Goal: Task Accomplishment & Management: Use online tool/utility

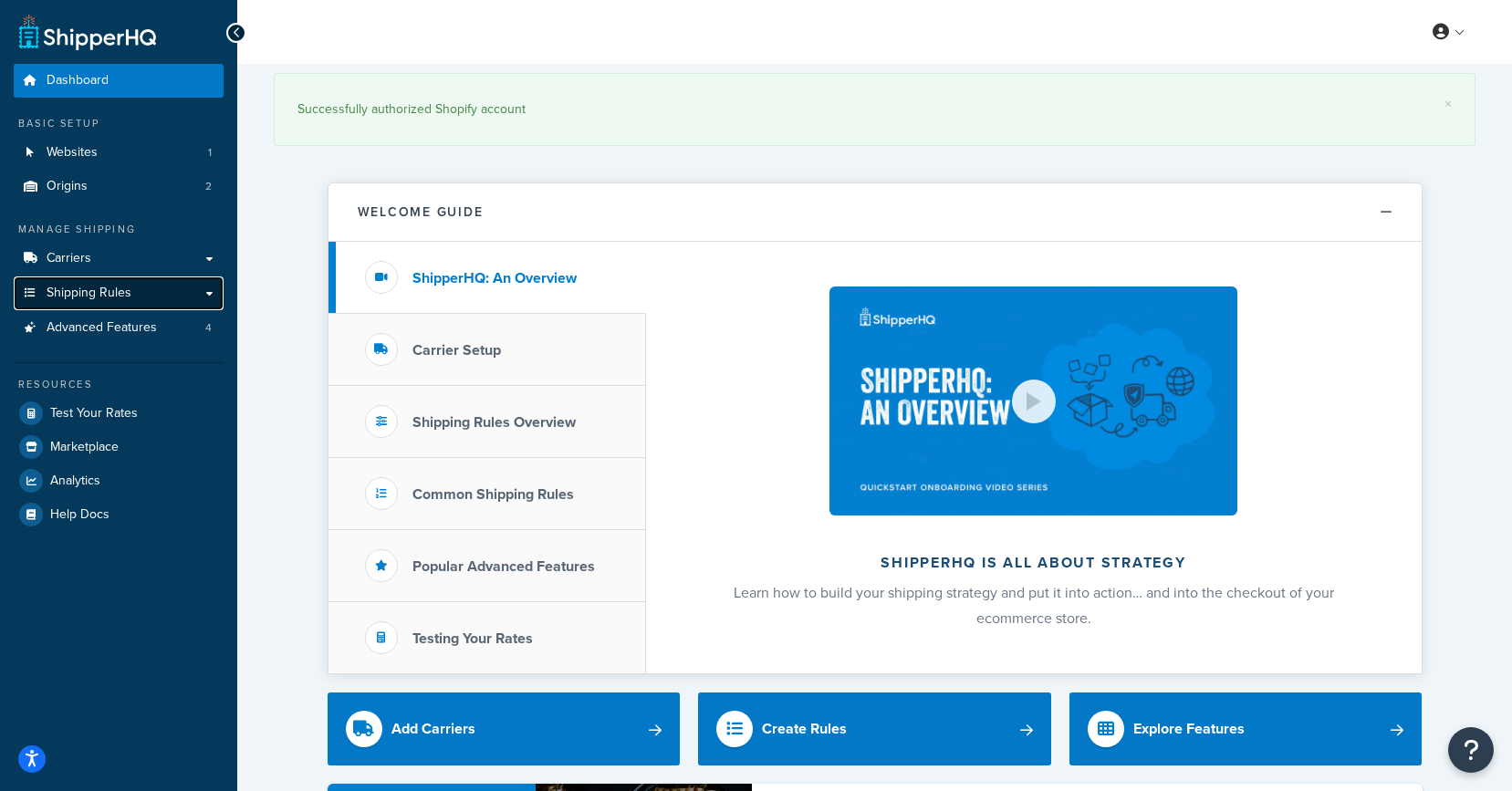
click at [113, 296] on span "Shipping Rules" at bounding box center [89, 294] width 85 height 15
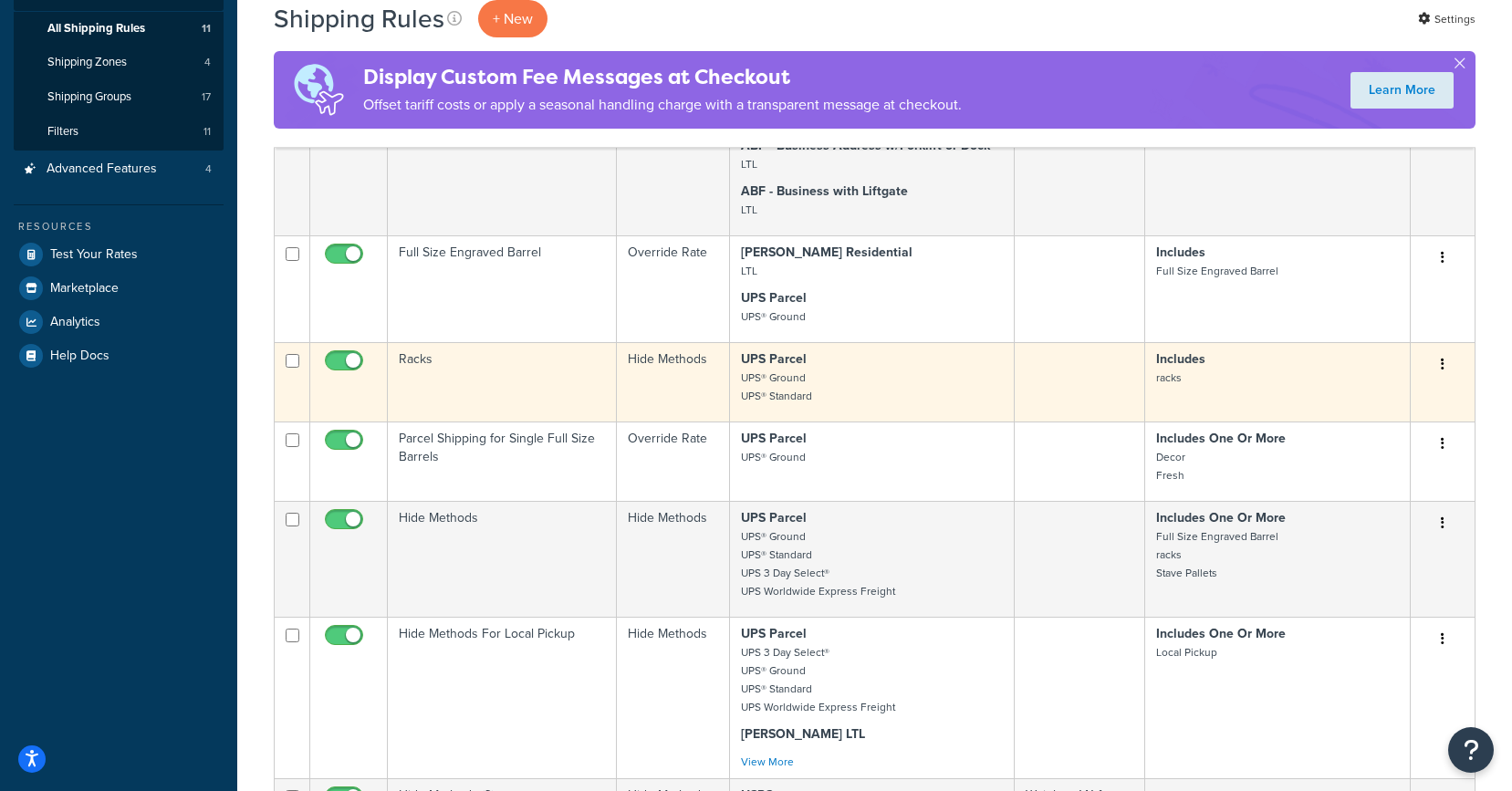
scroll to position [301, 0]
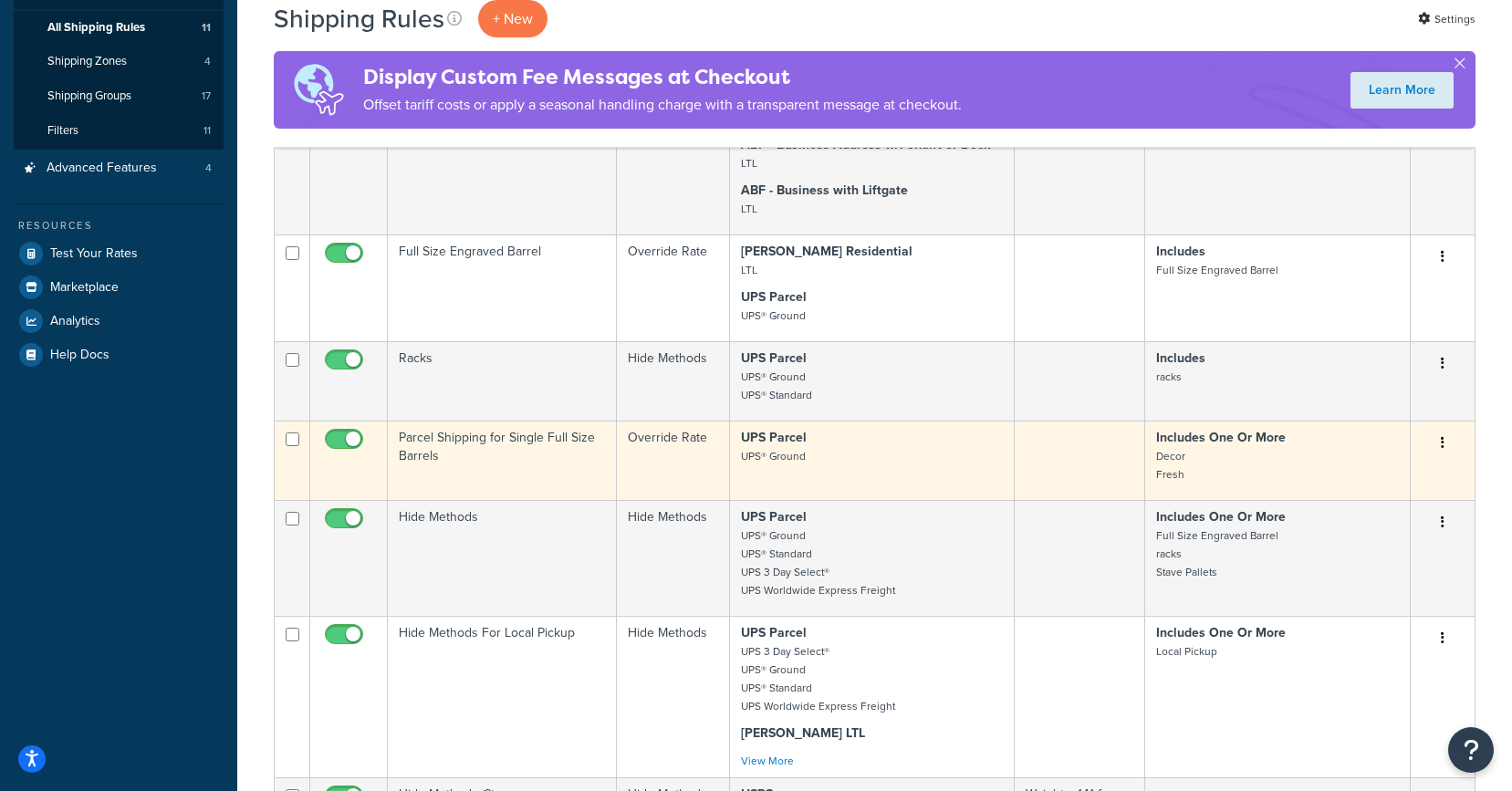
click at [505, 448] on td "Parcel Shipping for Single Full Size Barrels" at bounding box center [503, 461] width 229 height 79
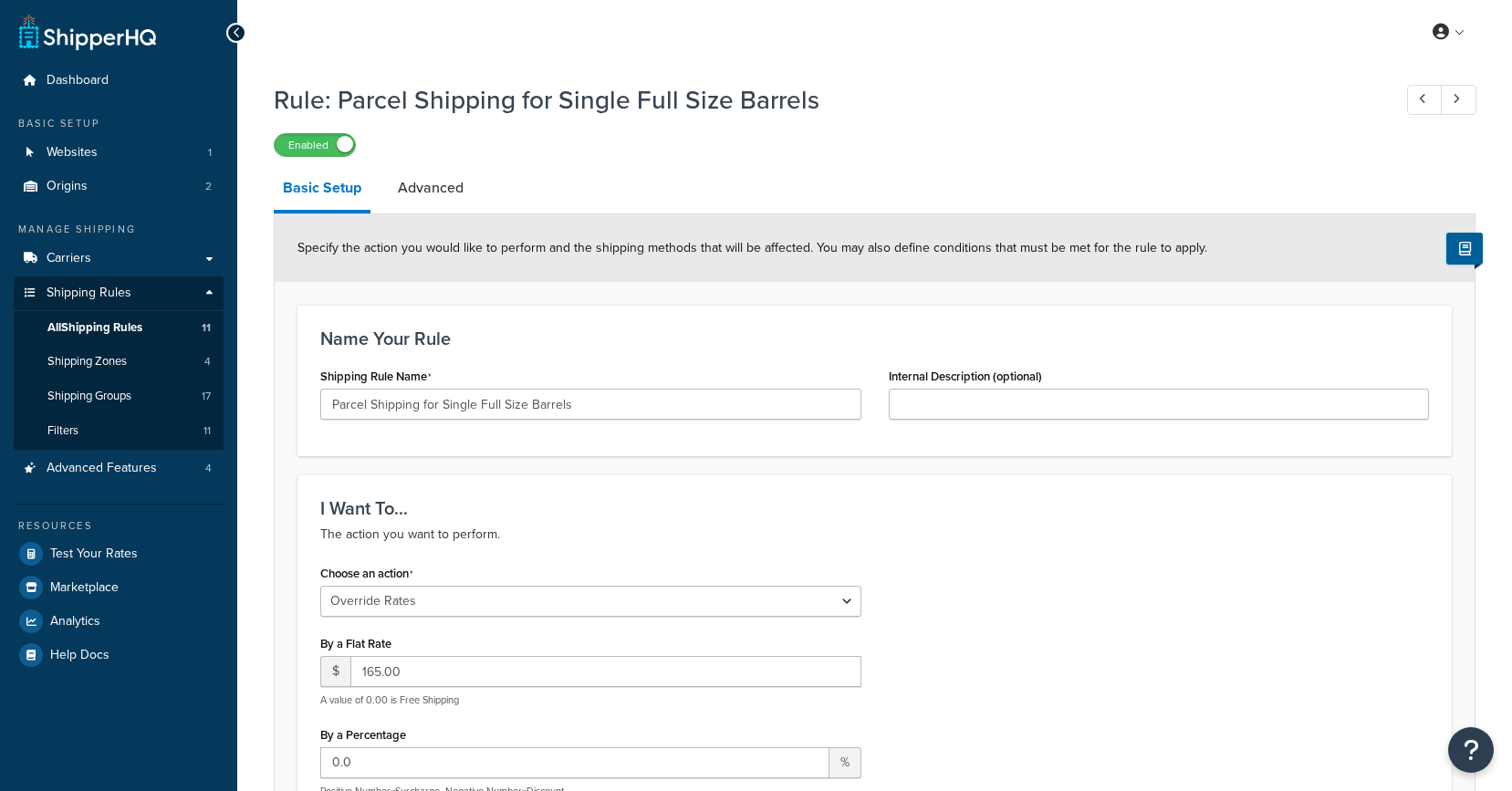
select select "OVERRIDE"
select select "ITEM"
click at [452, 204] on link "Advanced" at bounding box center [430, 187] width 84 height 43
select select "residential"
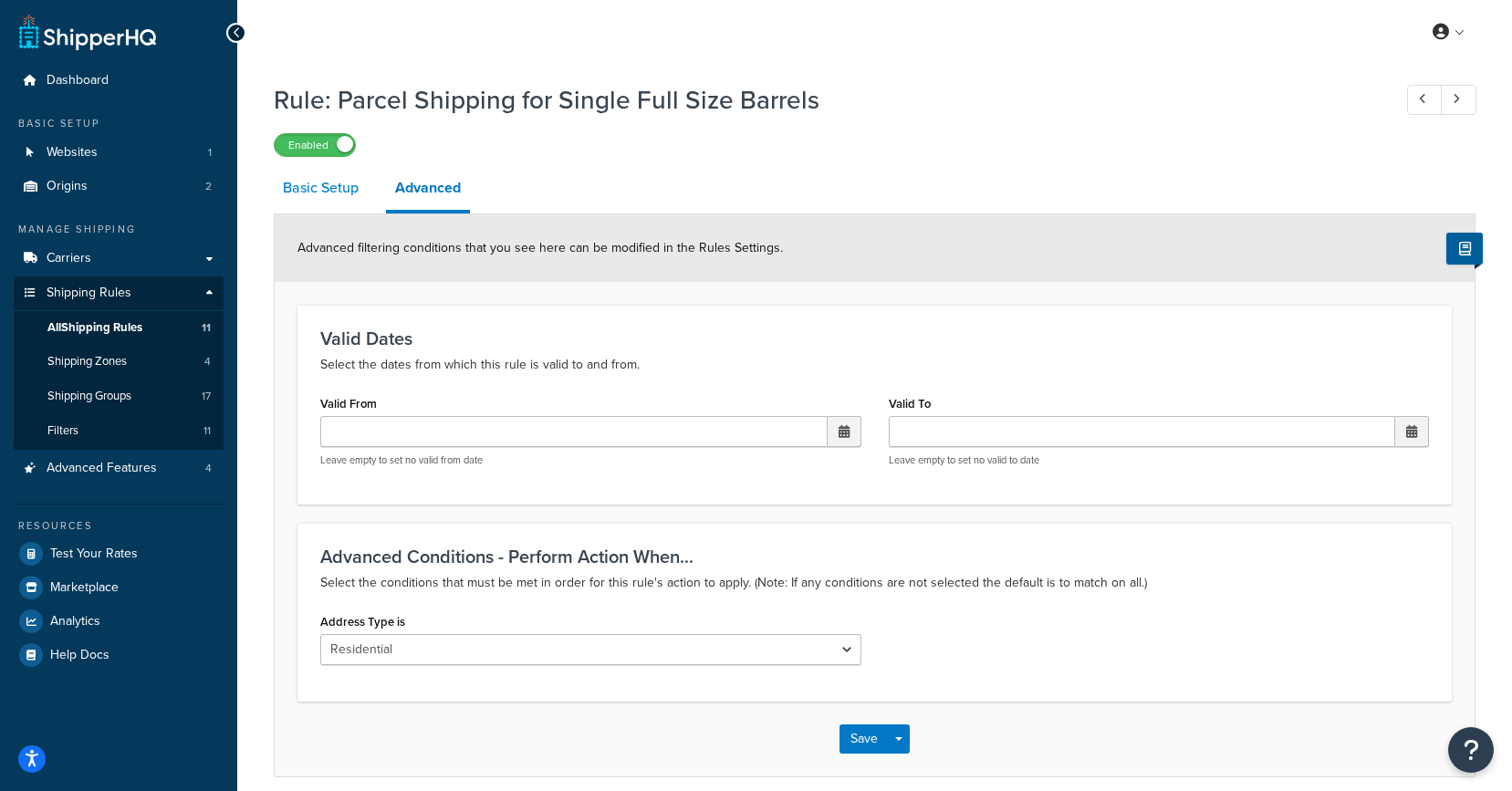
click at [352, 198] on link "Basic Setup" at bounding box center [321, 187] width 94 height 43
select select "OVERRIDE"
select select "ITEM"
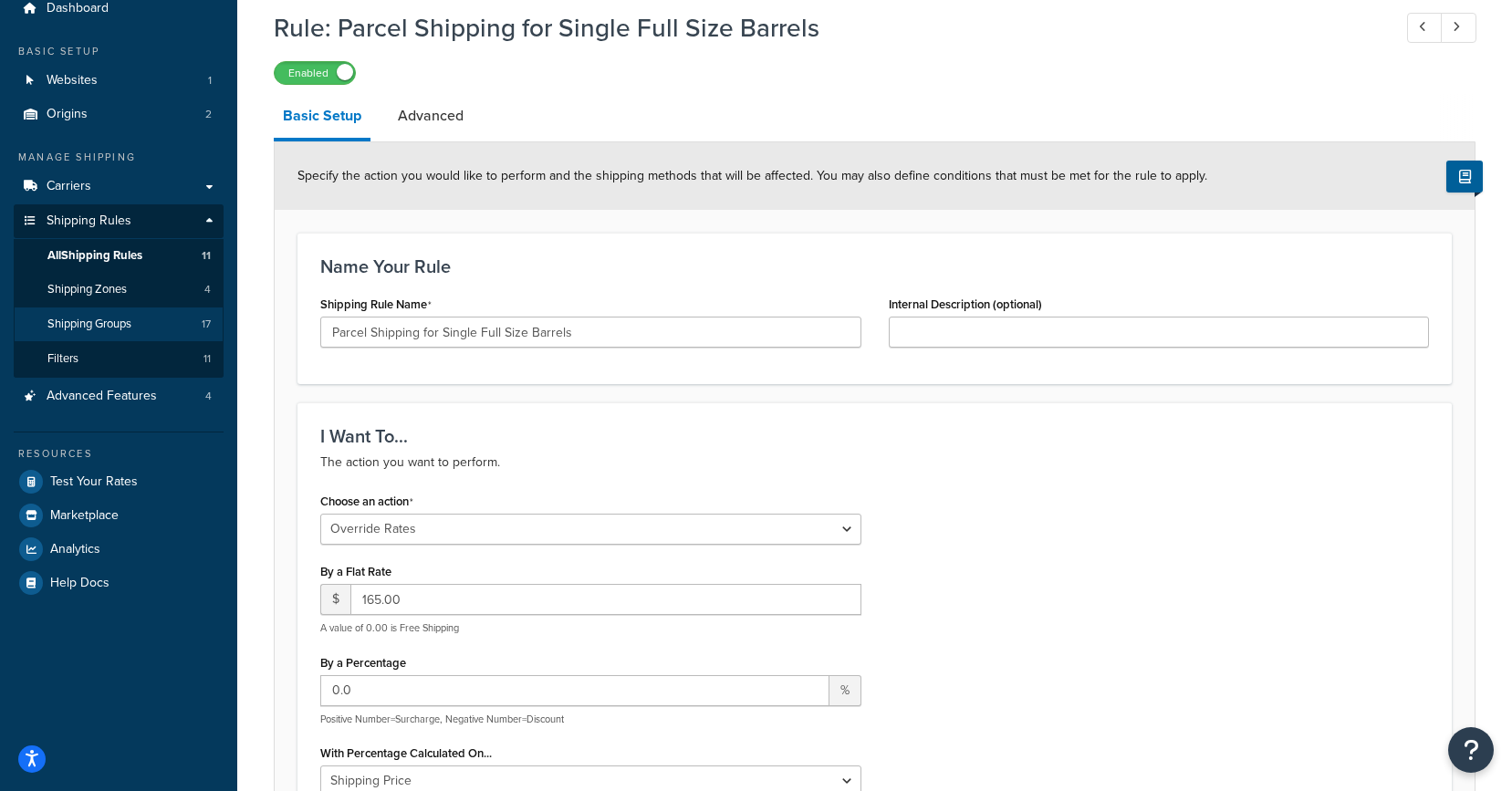
scroll to position [55, 0]
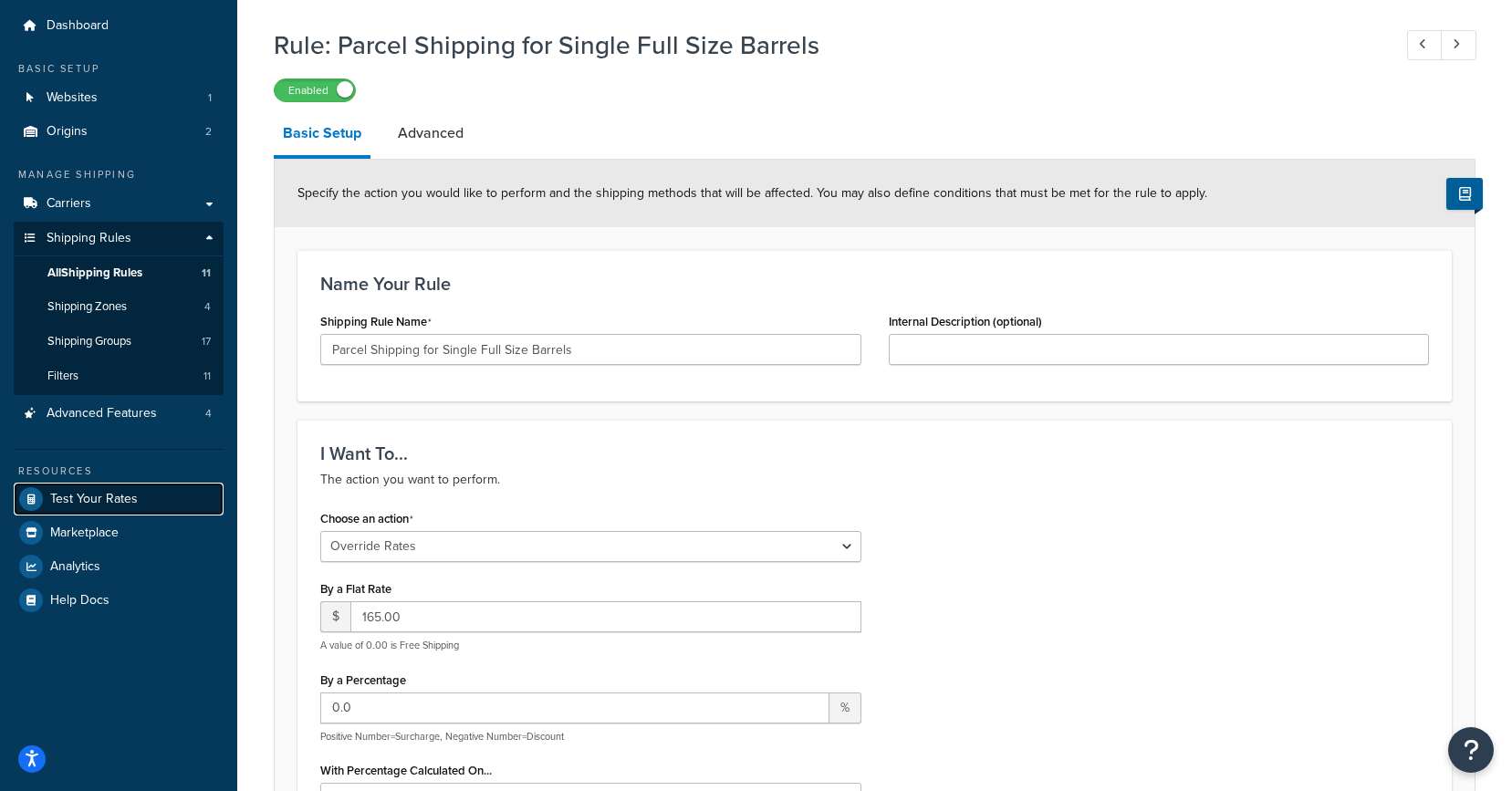
click at [90, 493] on span "Test Your Rates" at bounding box center [93, 500] width 88 height 15
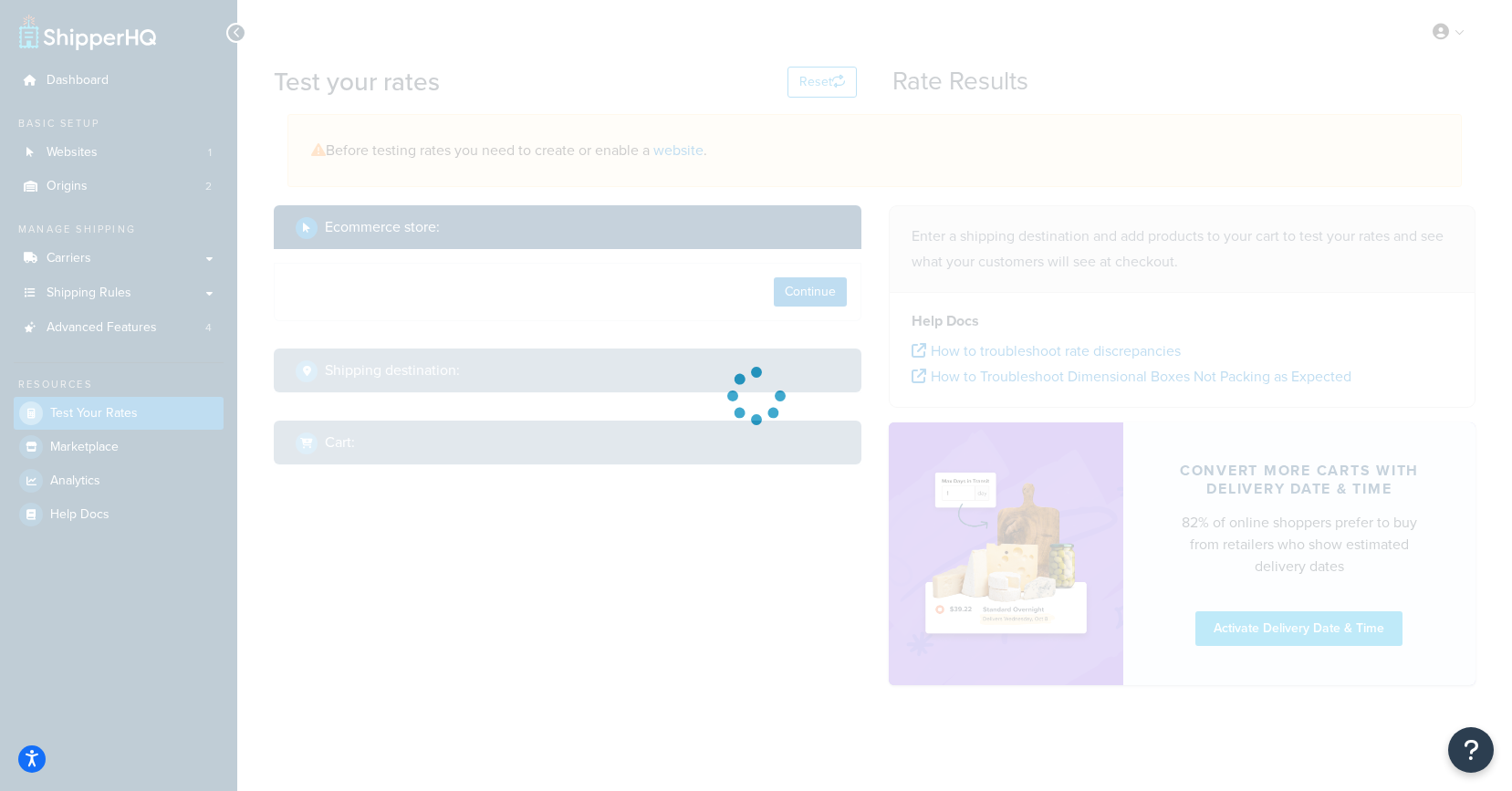
select select "[GEOGRAPHIC_DATA]"
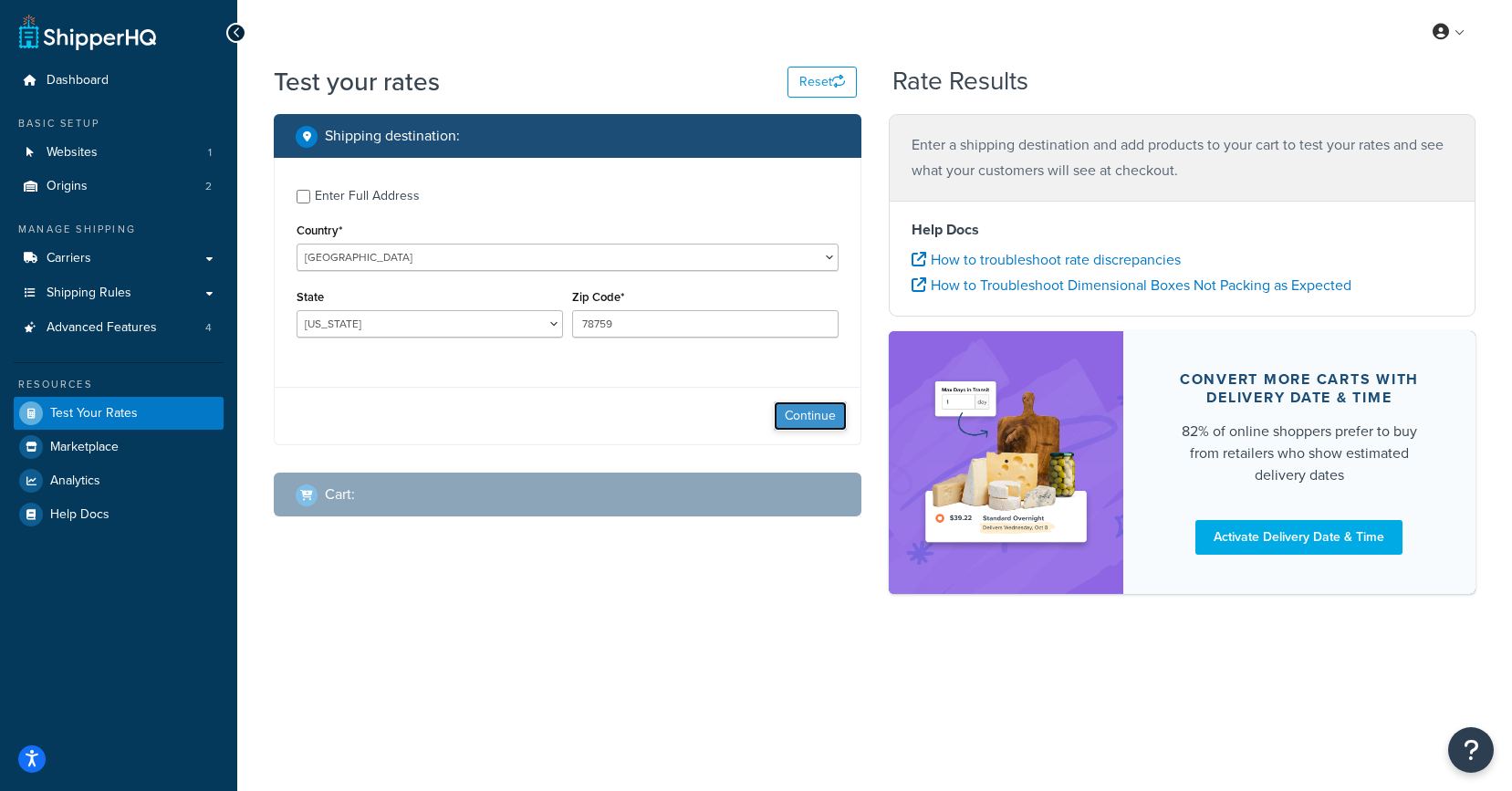
click at [798, 414] on button "Continue" at bounding box center [810, 416] width 73 height 29
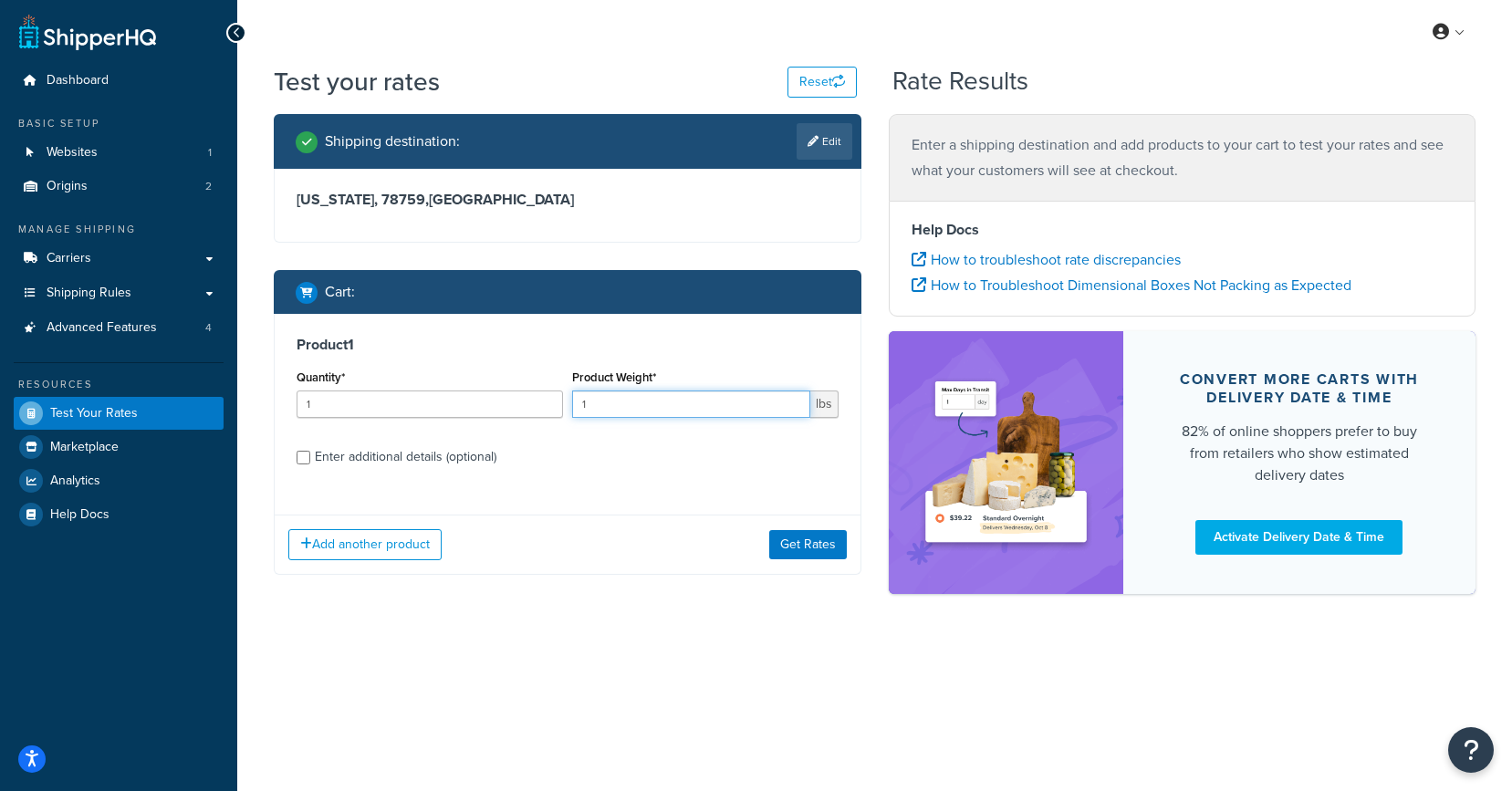
click at [644, 401] on input "1" at bounding box center [691, 405] width 238 height 27
type input "140"
click at [305, 455] on input "Enter additional details (optional)" at bounding box center [303, 458] width 13 height 13
checkbox input "true"
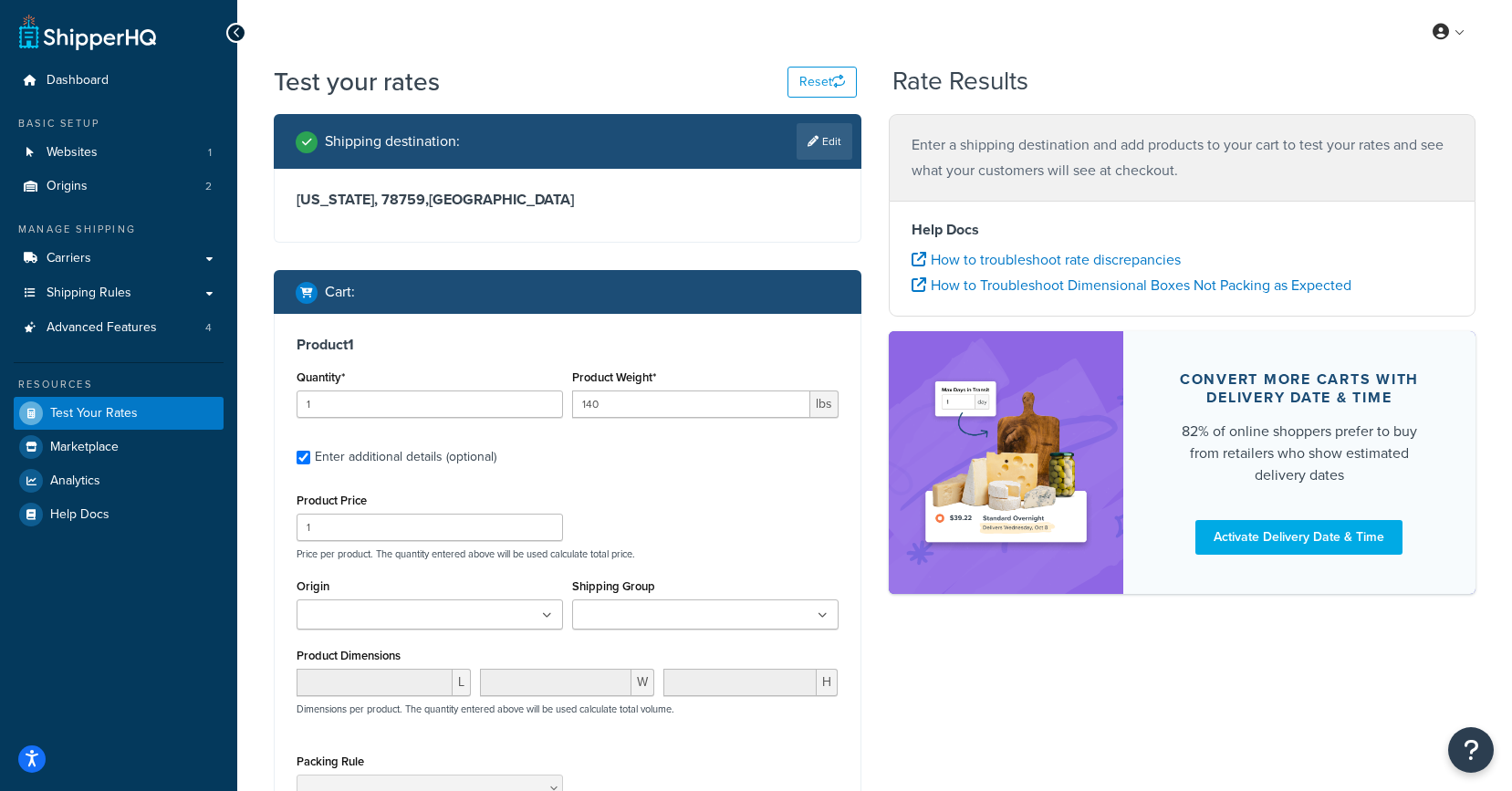
click at [417, 609] on input "Origin" at bounding box center [383, 616] width 162 height 20
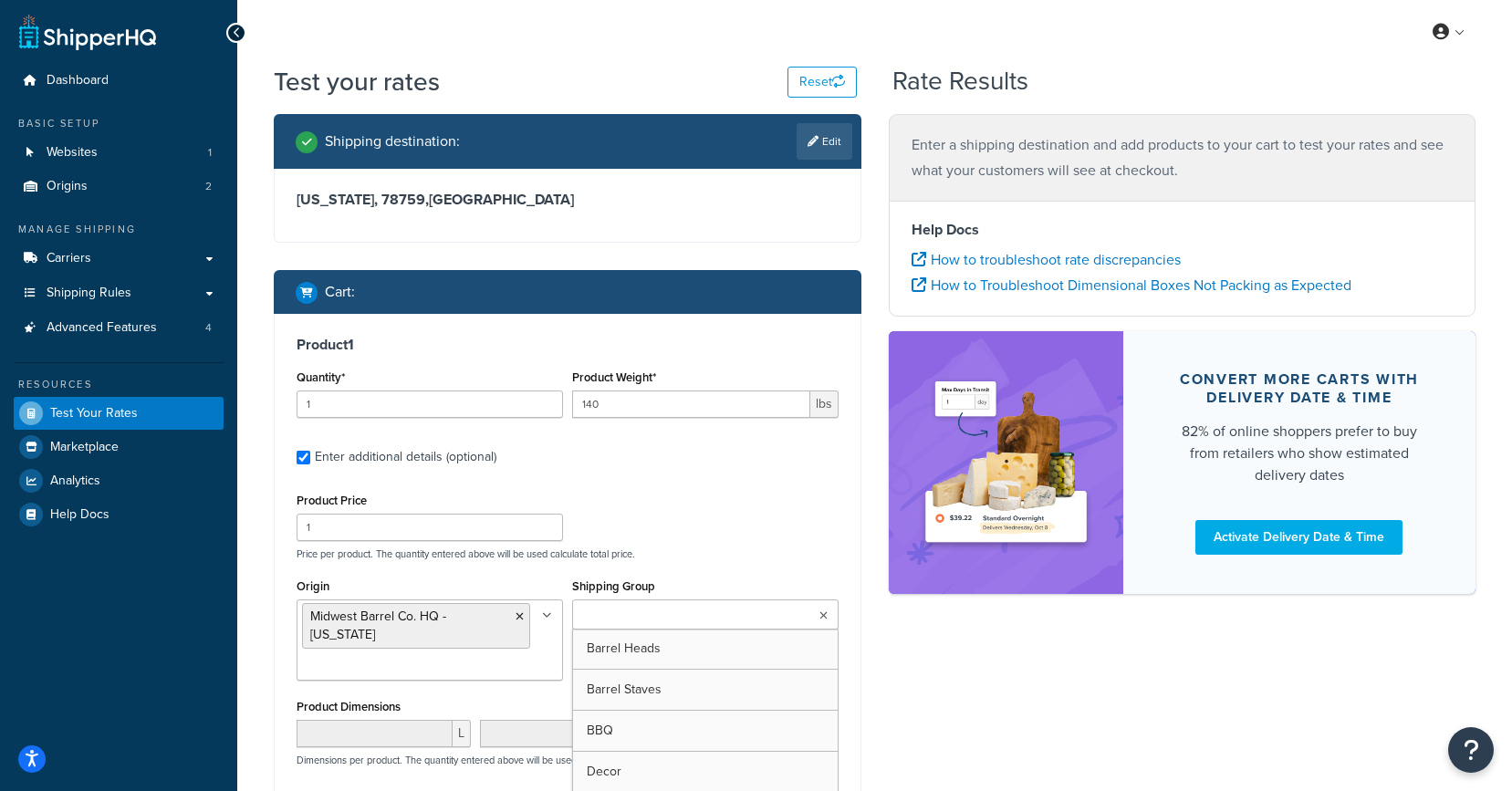
click at [599, 621] on input "Shipping Group" at bounding box center [659, 616] width 162 height 20
click at [663, 530] on div "Product Price 1 Price per product. The quantity entered above will be used calc…" at bounding box center [567, 524] width 551 height 72
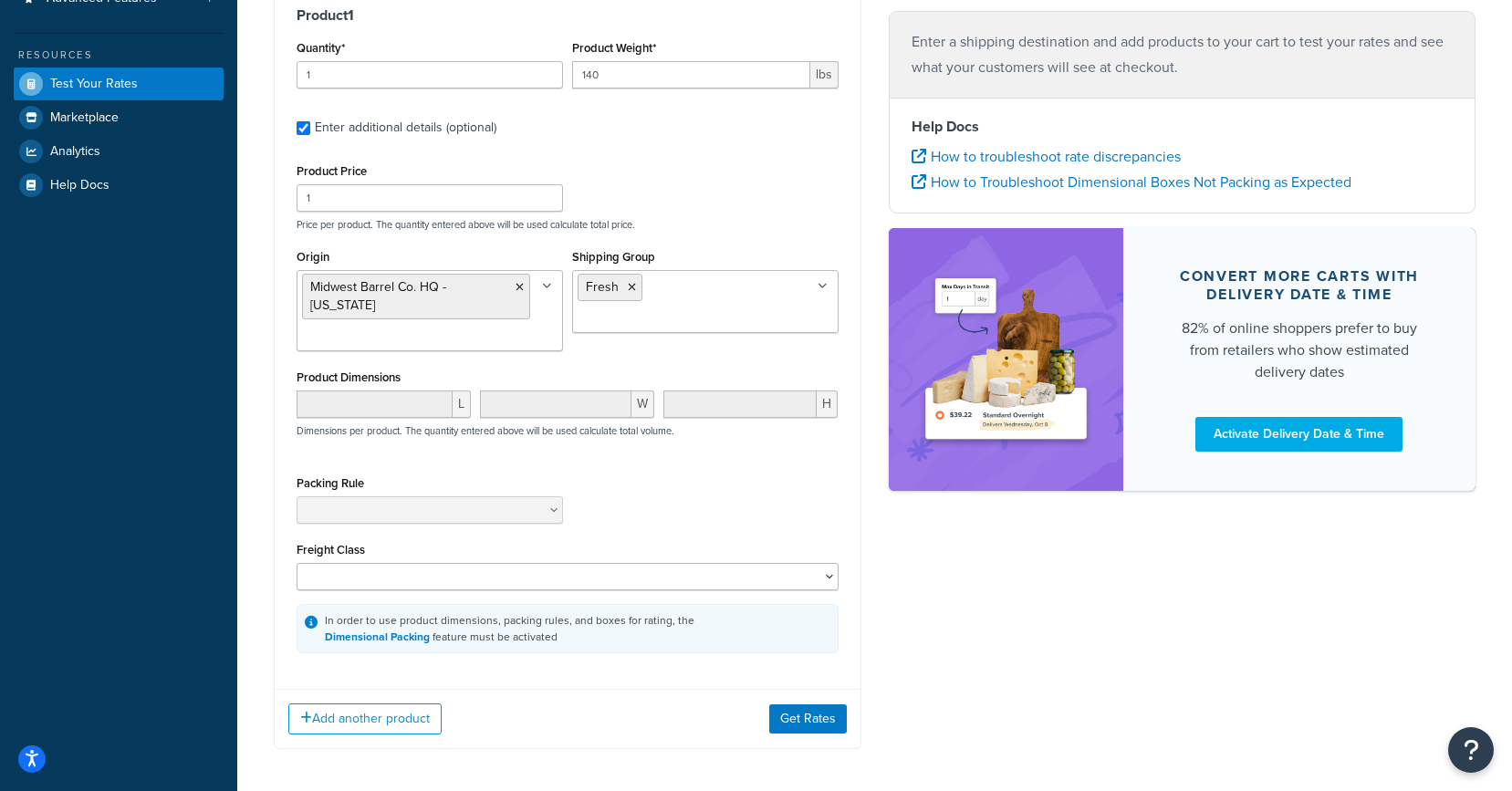
scroll to position [330, 0]
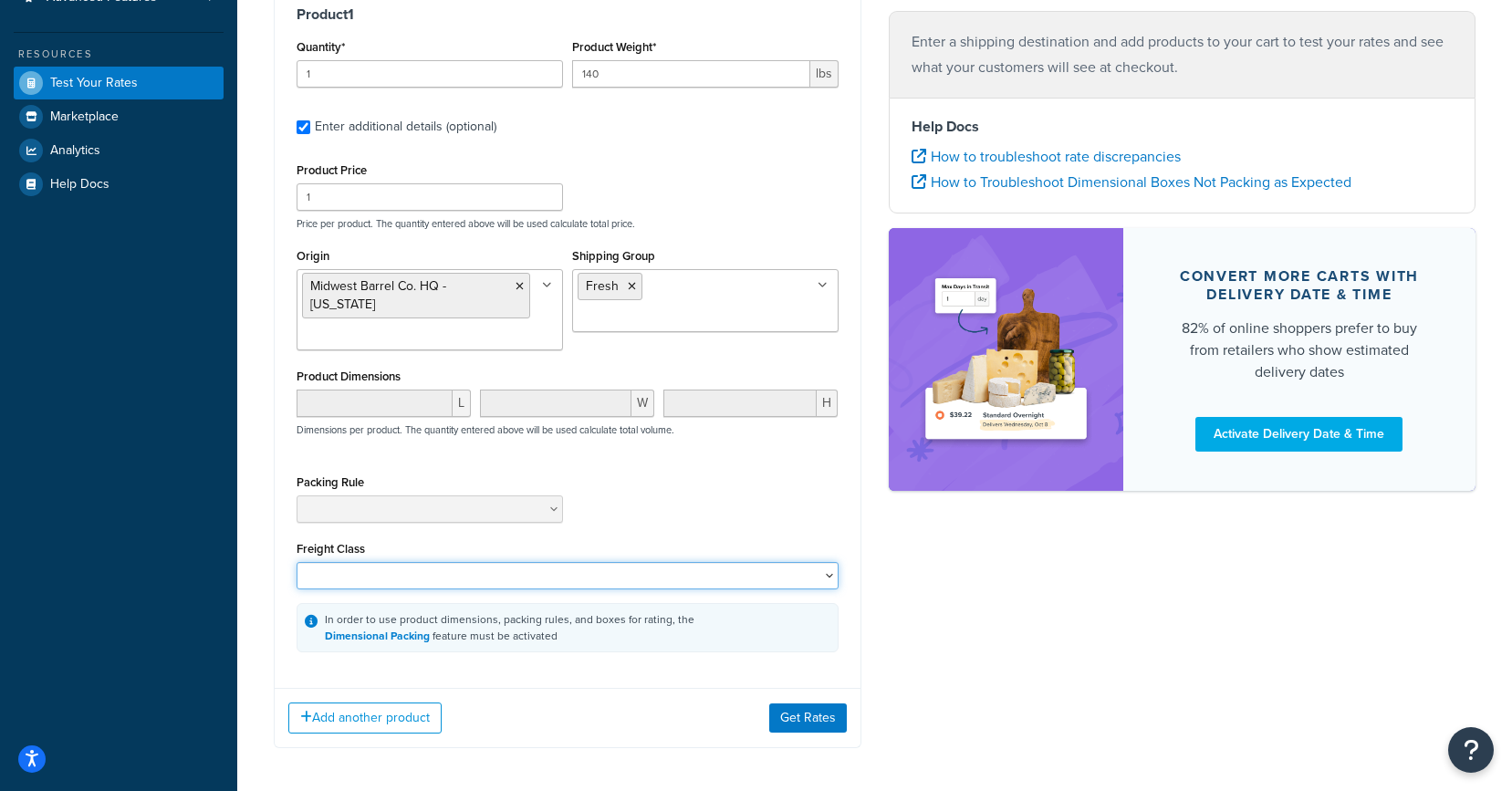
click at [393, 572] on select "50 55 60 65 70 77.5 85 92.5 100 110 125 150 175 200 250 300 400 500" at bounding box center [567, 576] width 542 height 27
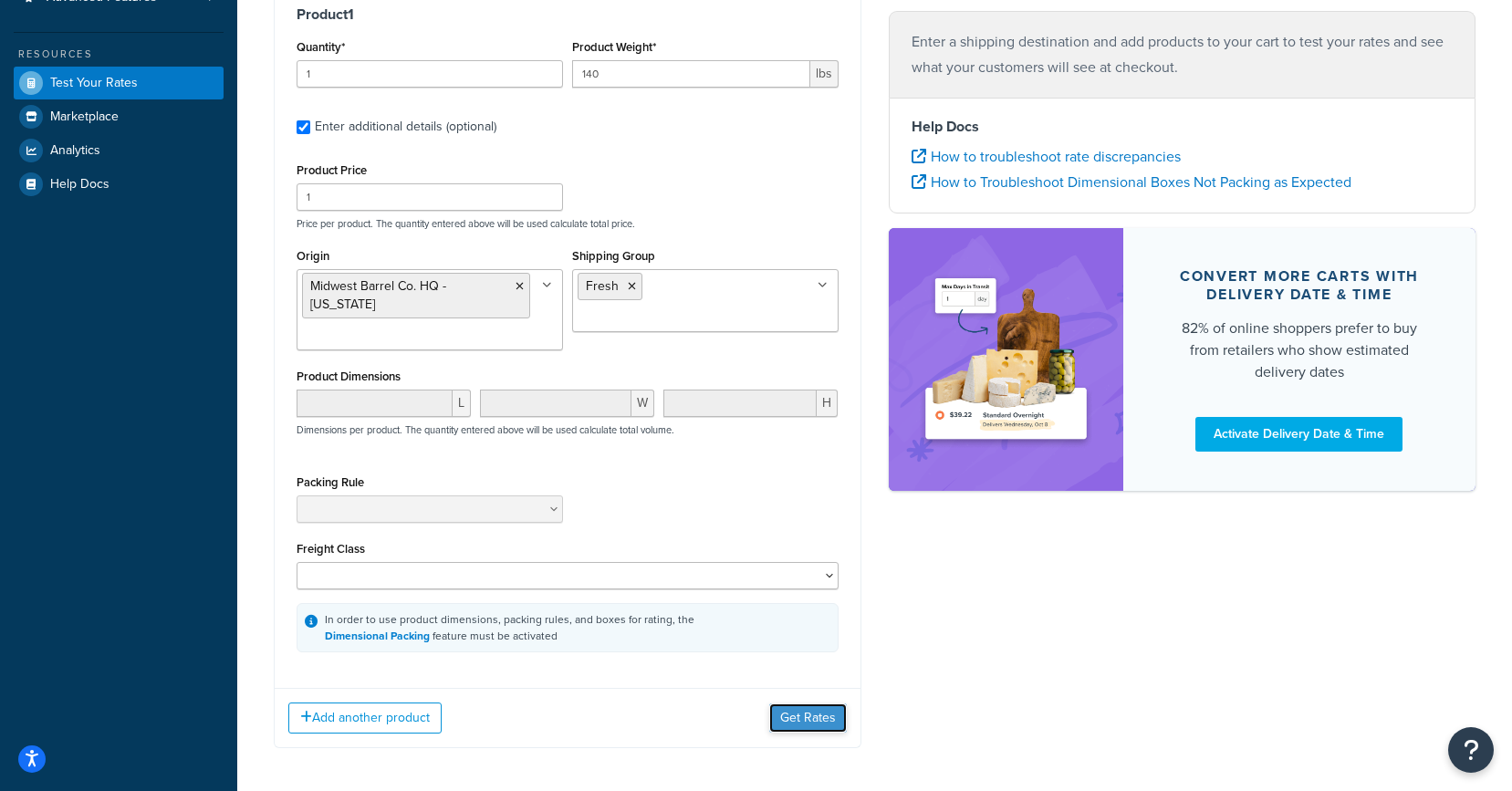
click at [791, 720] on button "Get Rates" at bounding box center [808, 719] width 78 height 29
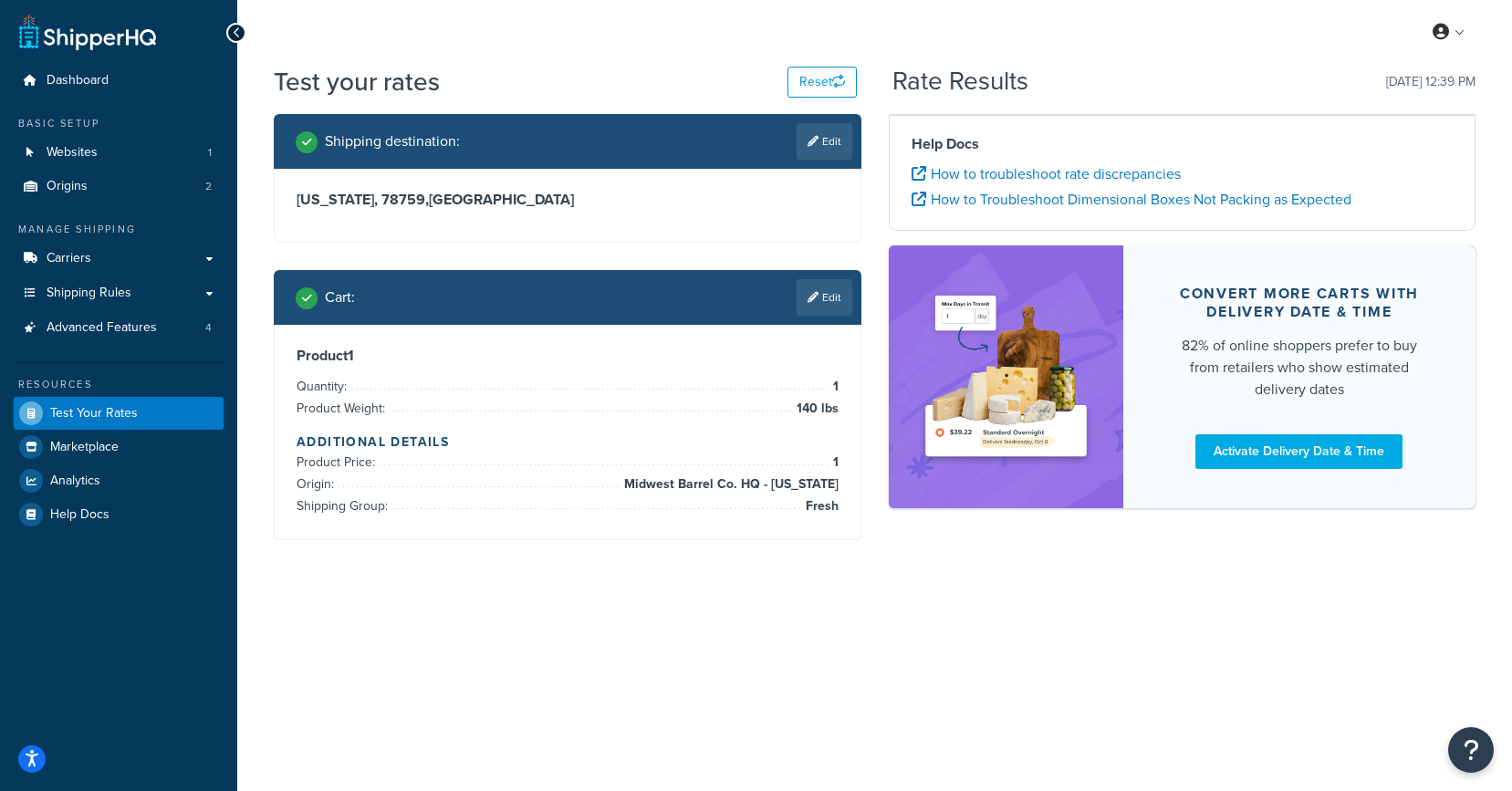
scroll to position [0, 0]
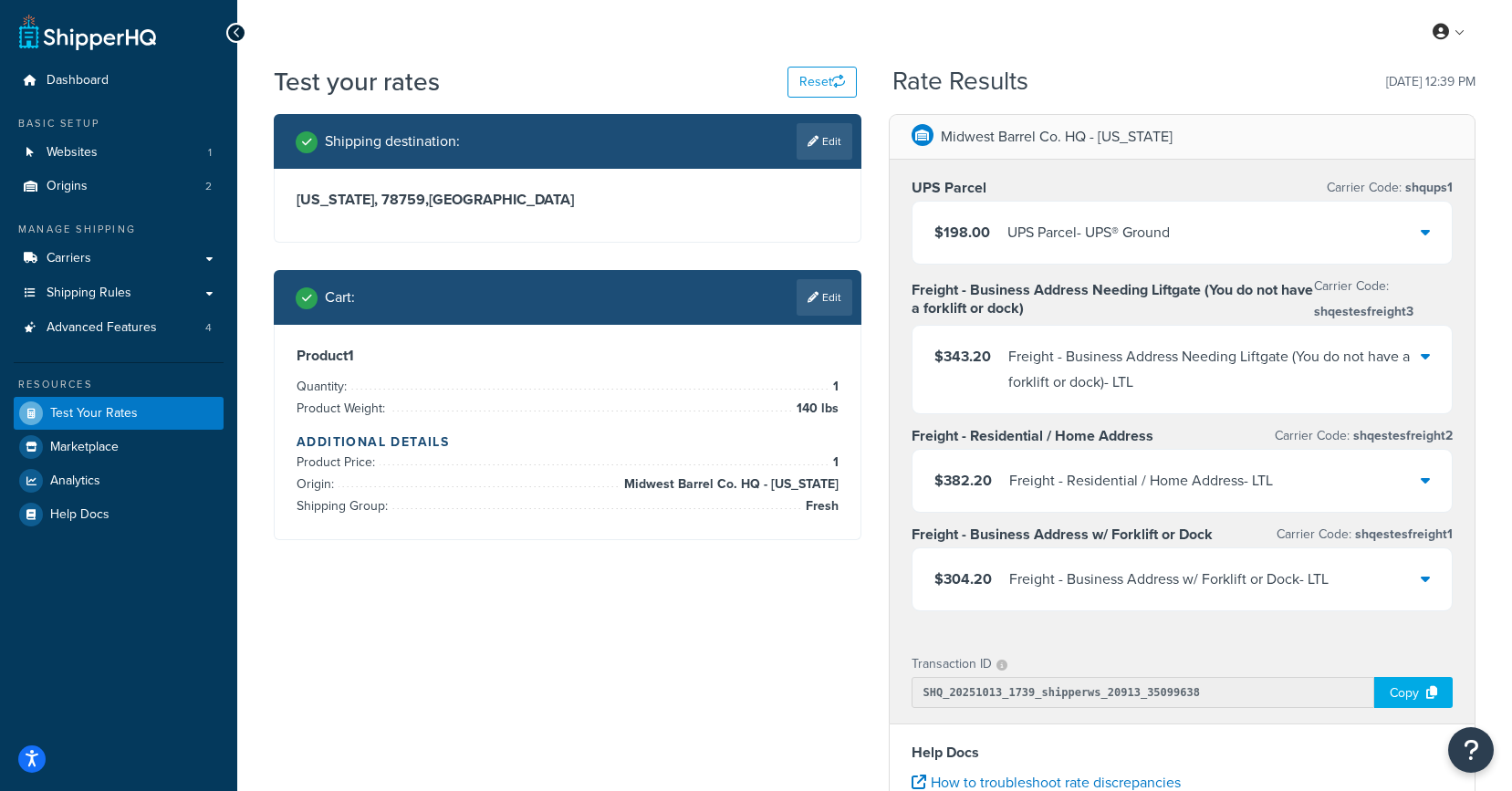
click at [1431, 224] on div "$198.00 UPS Parcel - UPS® Ground" at bounding box center [1182, 232] width 540 height 62
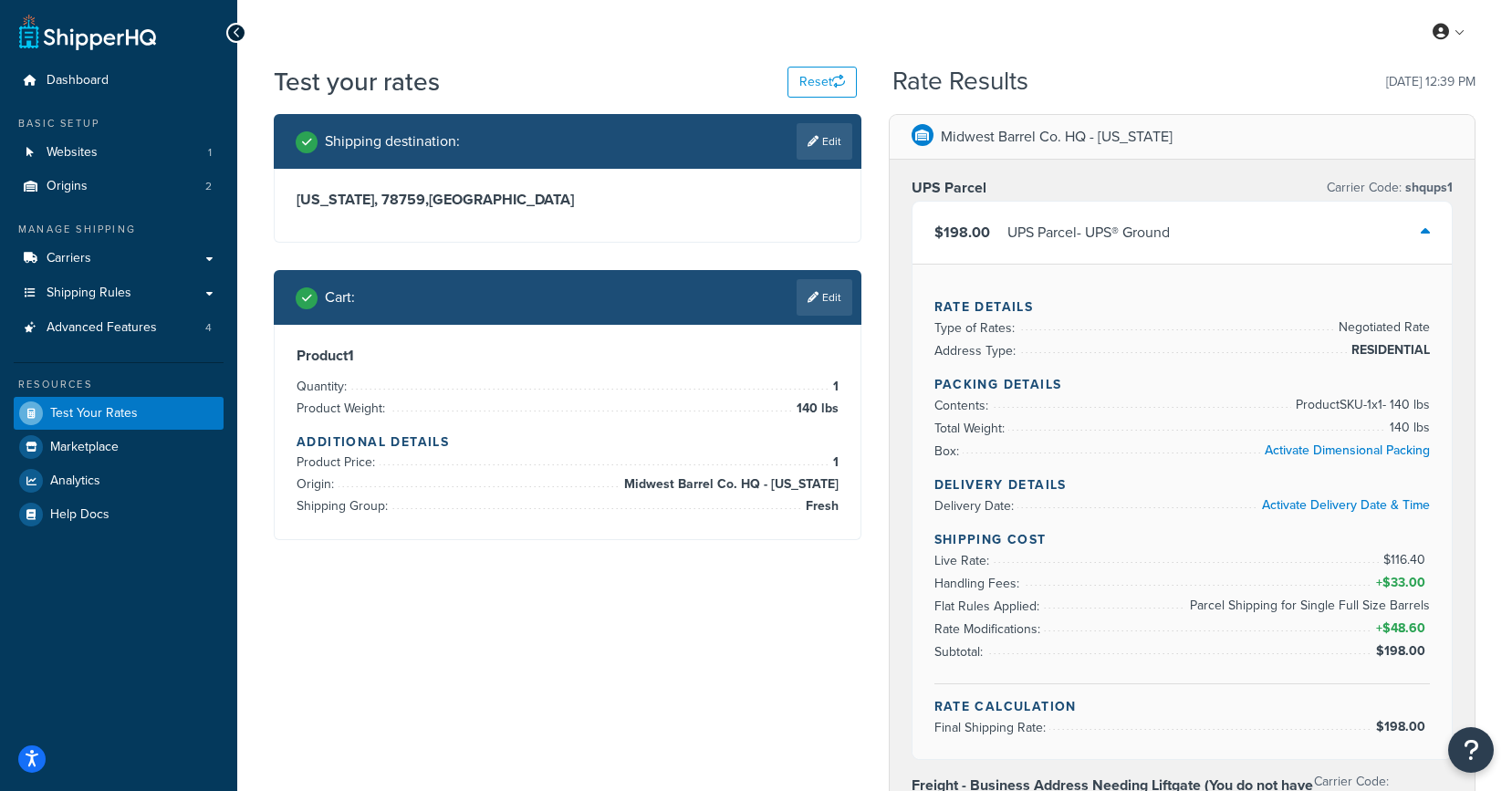
click at [131, 287] on link "Shipping Rules" at bounding box center [118, 293] width 210 height 34
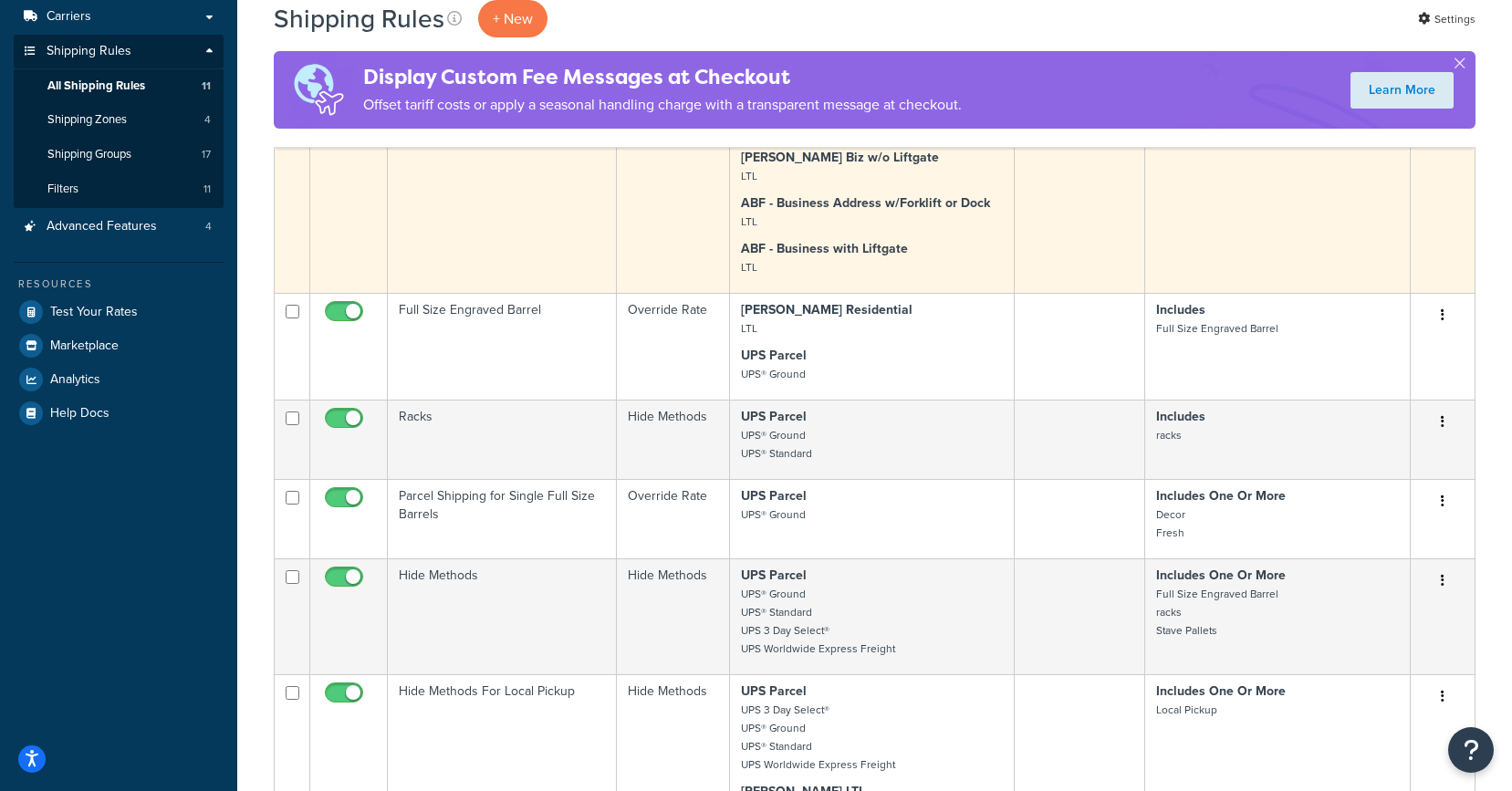
scroll to position [265, 0]
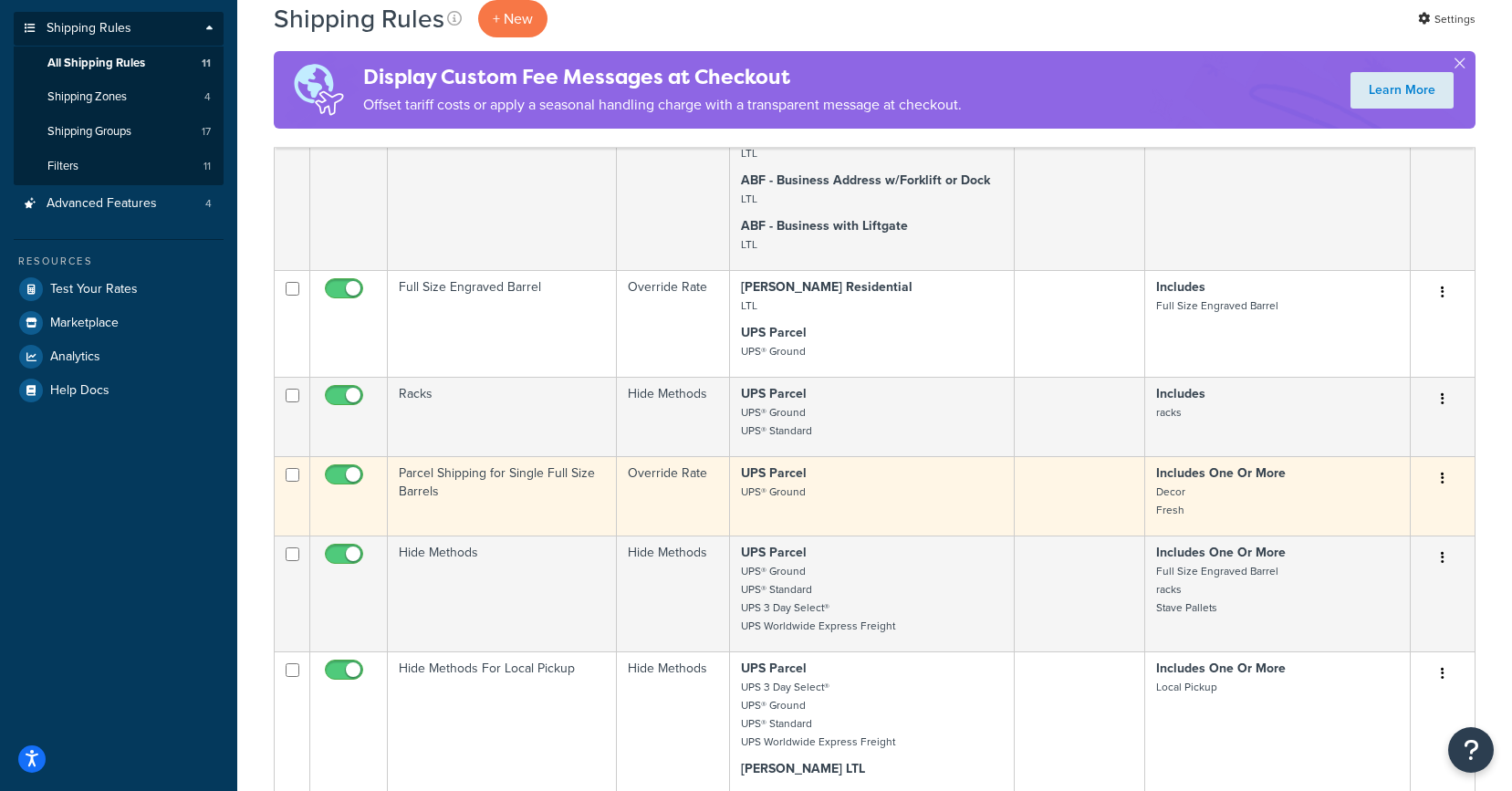
click at [481, 491] on td "Parcel Shipping for Single Full Size Barrels" at bounding box center [503, 496] width 229 height 79
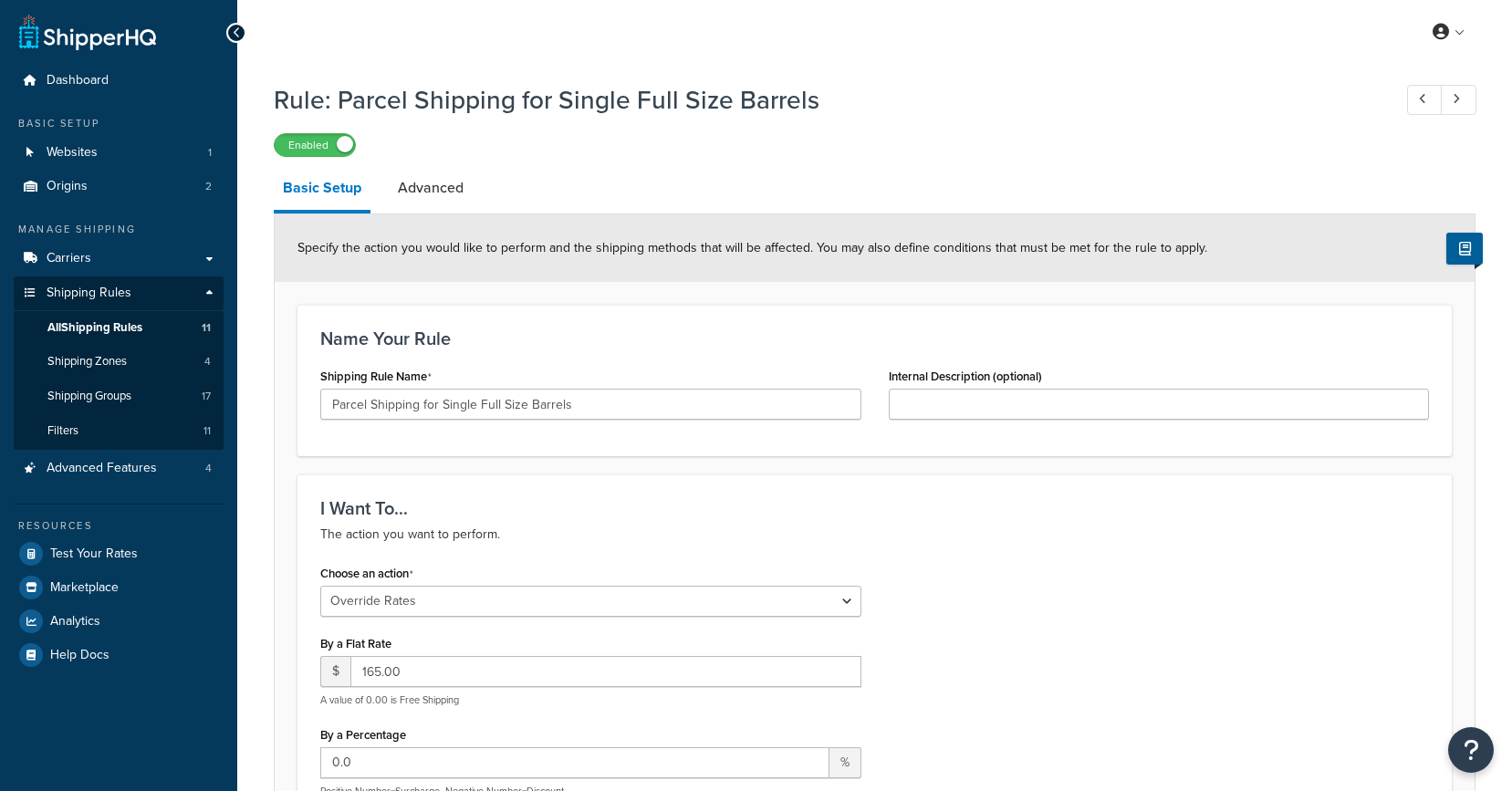
select select "OVERRIDE"
select select "ITEM"
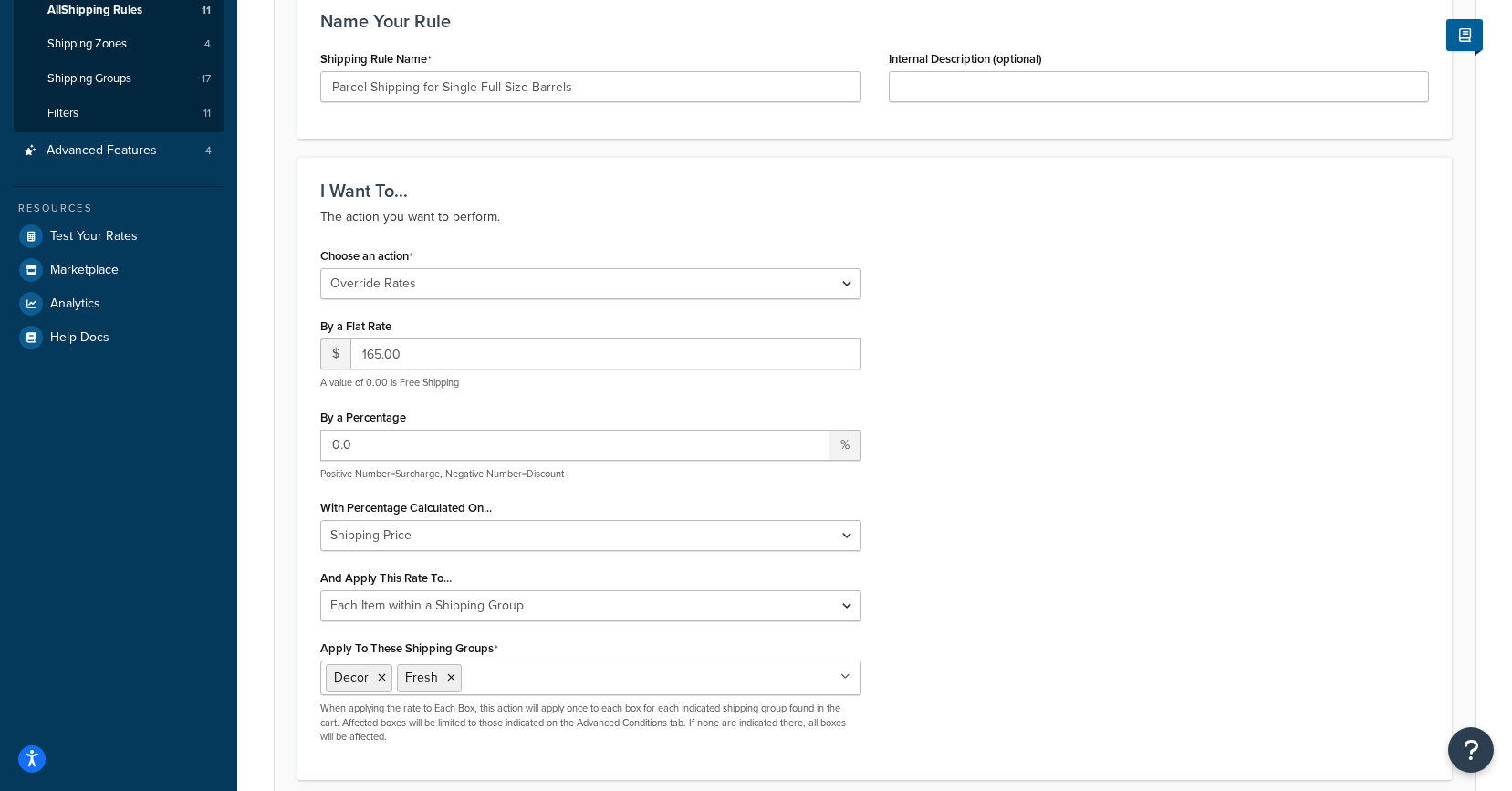
scroll to position [309, 0]
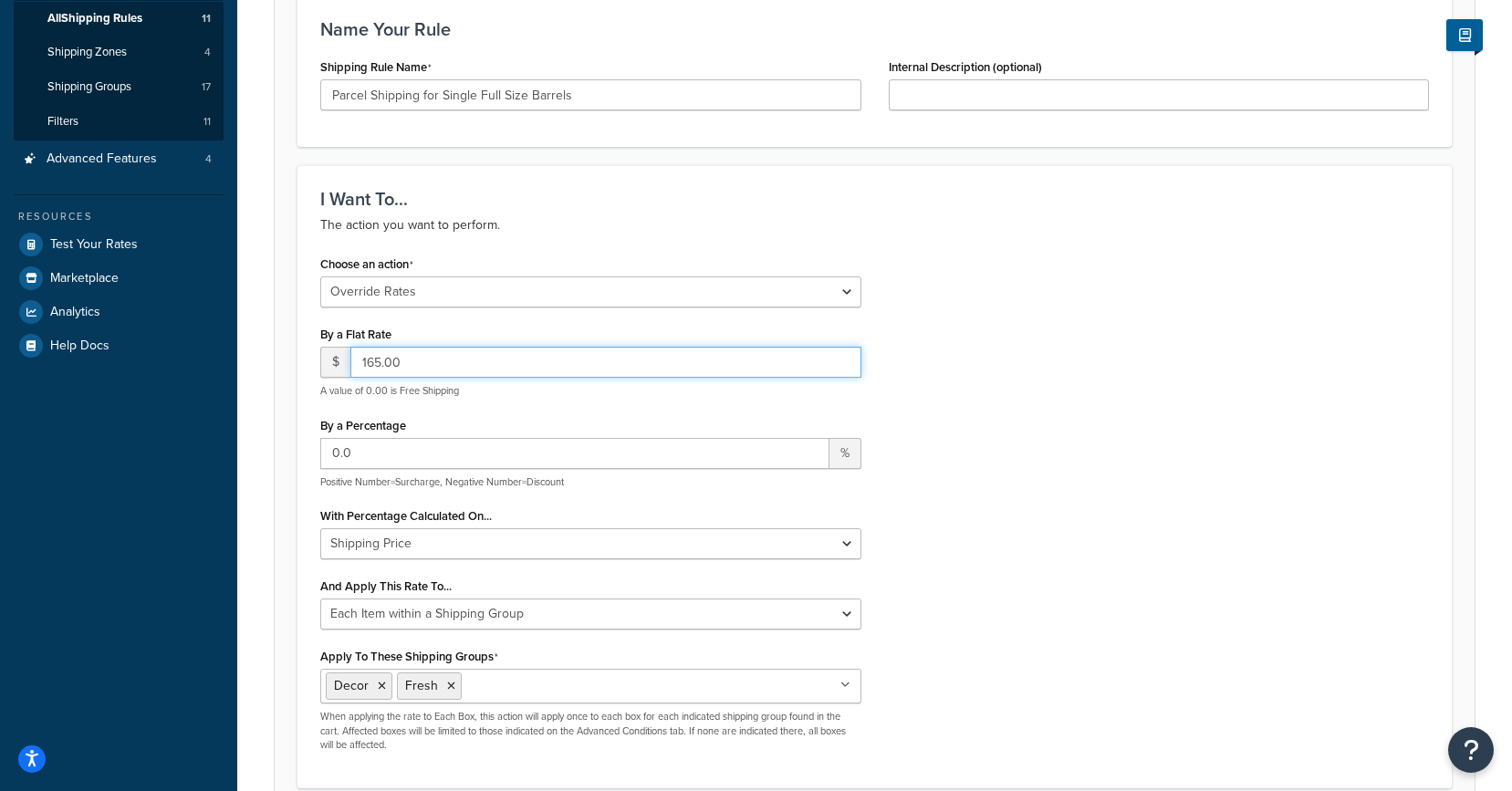
click at [662, 356] on input "165.00" at bounding box center [606, 362] width 511 height 31
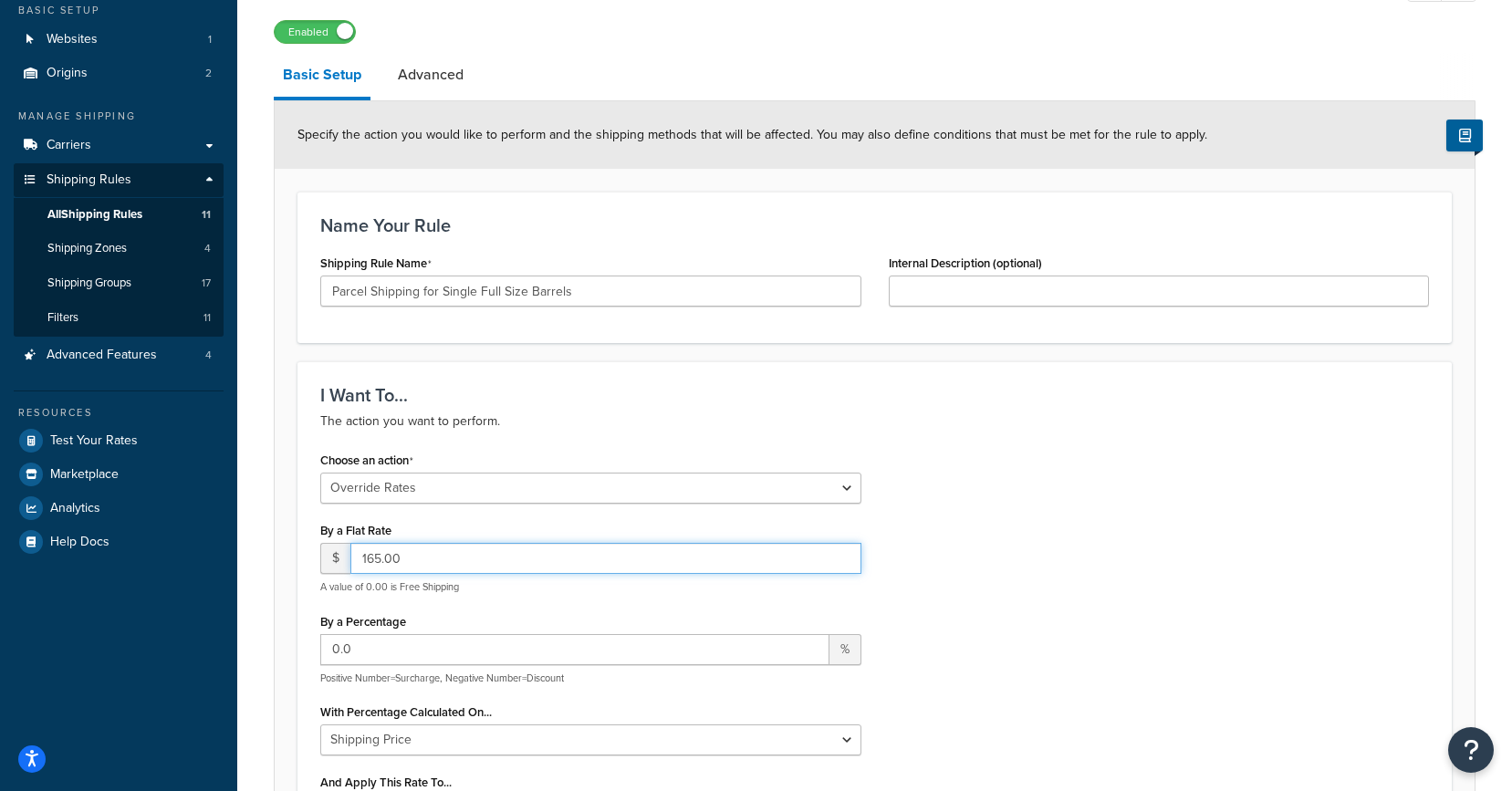
scroll to position [0, 0]
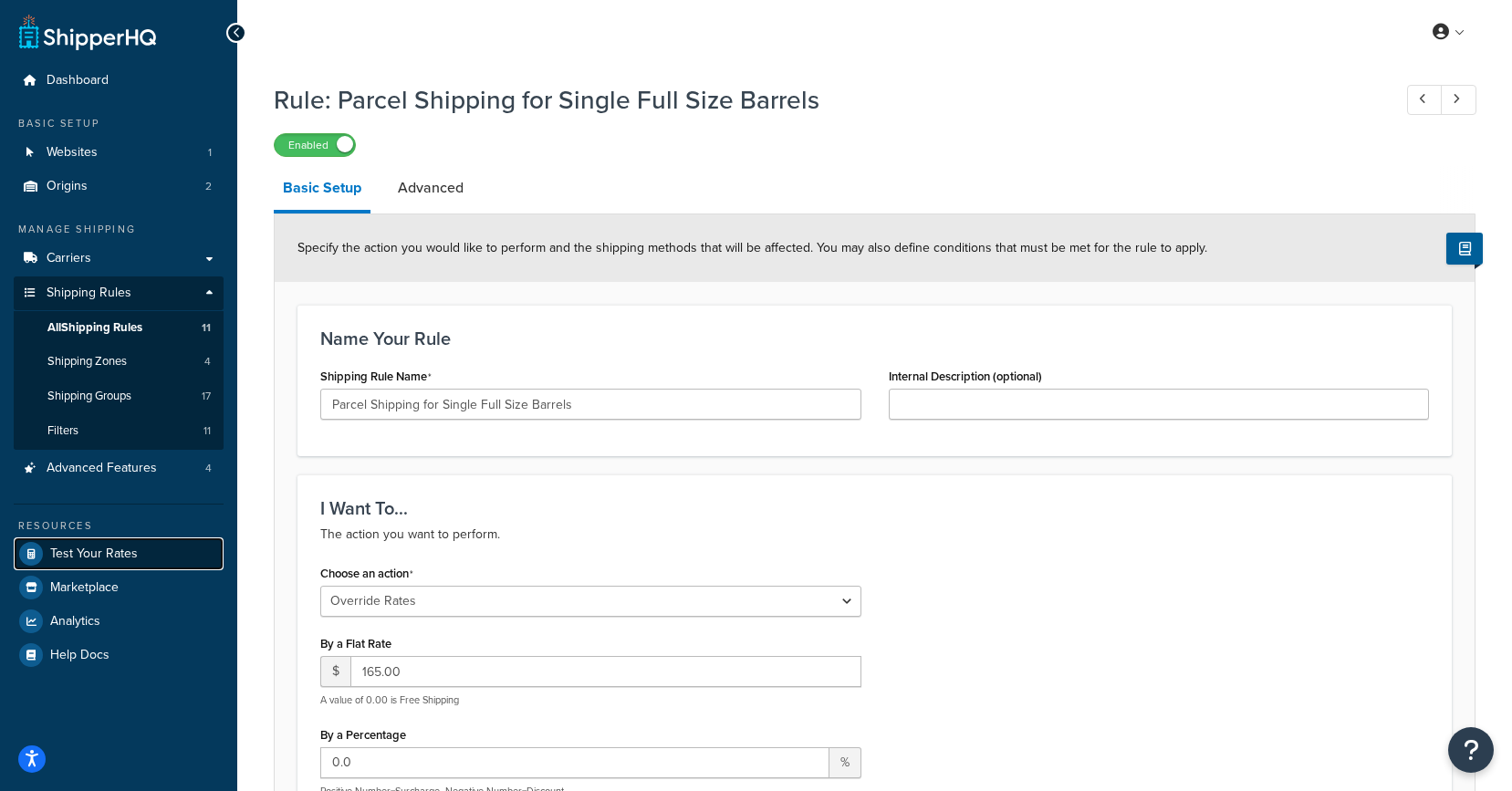
click at [104, 541] on link "Test Your Rates" at bounding box center [118, 554] width 210 height 33
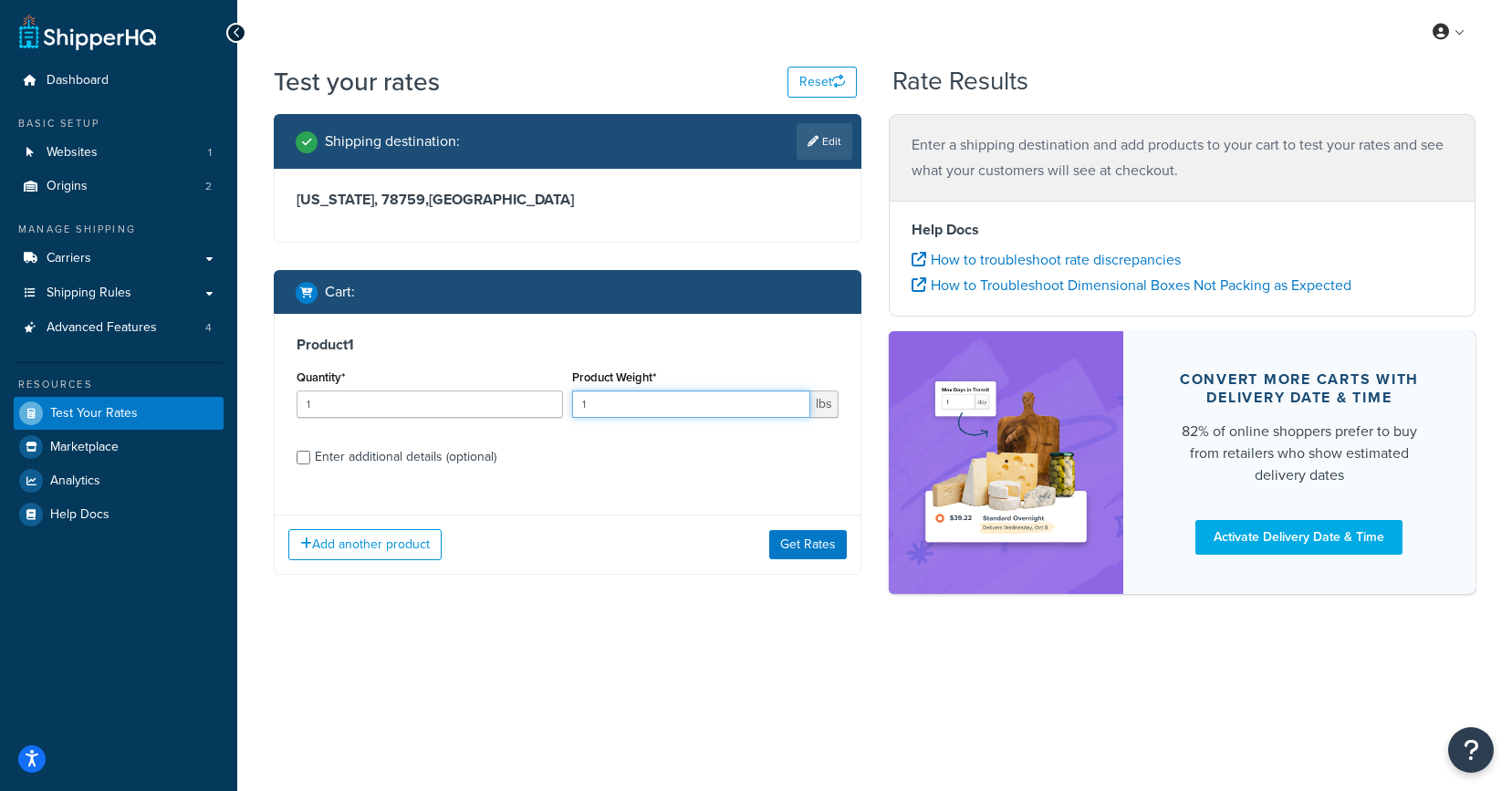
click at [631, 409] on input "1" at bounding box center [691, 405] width 238 height 27
type input "140"
click at [303, 456] on input "Enter additional details (optional)" at bounding box center [303, 458] width 13 height 13
checkbox input "true"
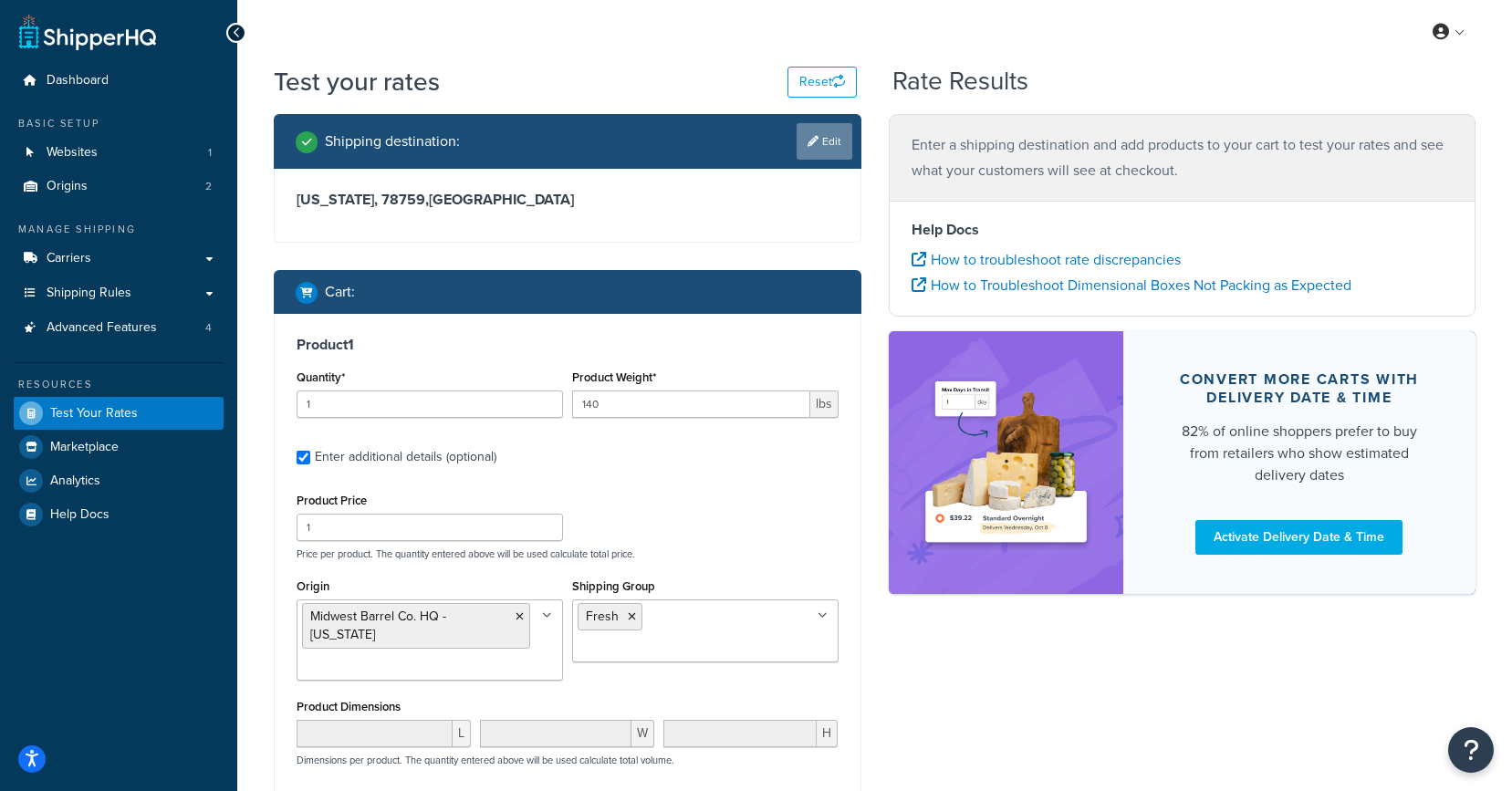
click at [817, 134] on link "Edit" at bounding box center [824, 142] width 56 height 37
select select "[GEOGRAPHIC_DATA]"
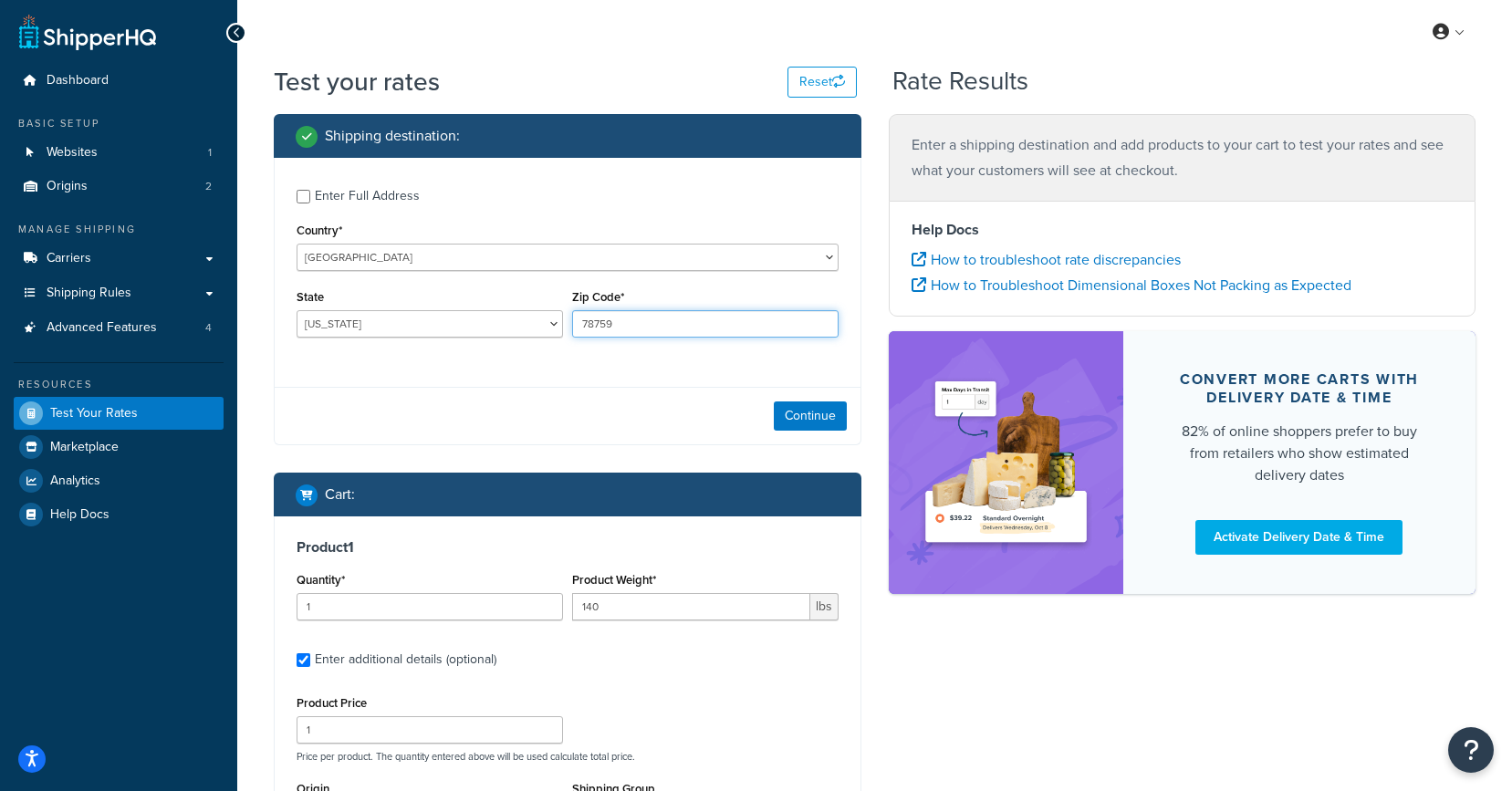
click at [612, 328] on input "78759" at bounding box center [705, 324] width 267 height 27
paste input "5972"
type input "59729"
click at [794, 415] on button "Continue" at bounding box center [810, 416] width 73 height 29
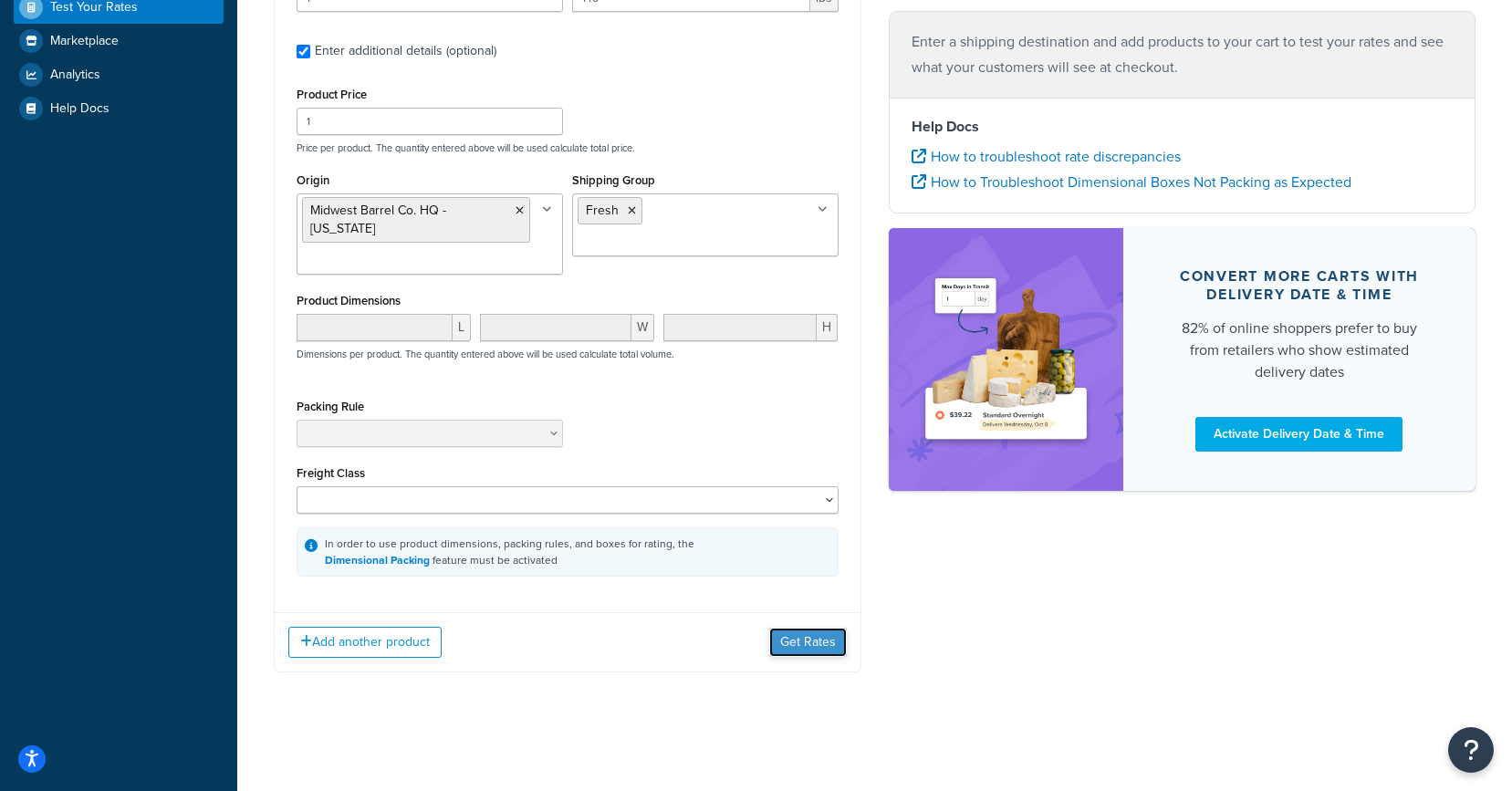
click at [790, 648] on button "Get Rates" at bounding box center [808, 643] width 78 height 29
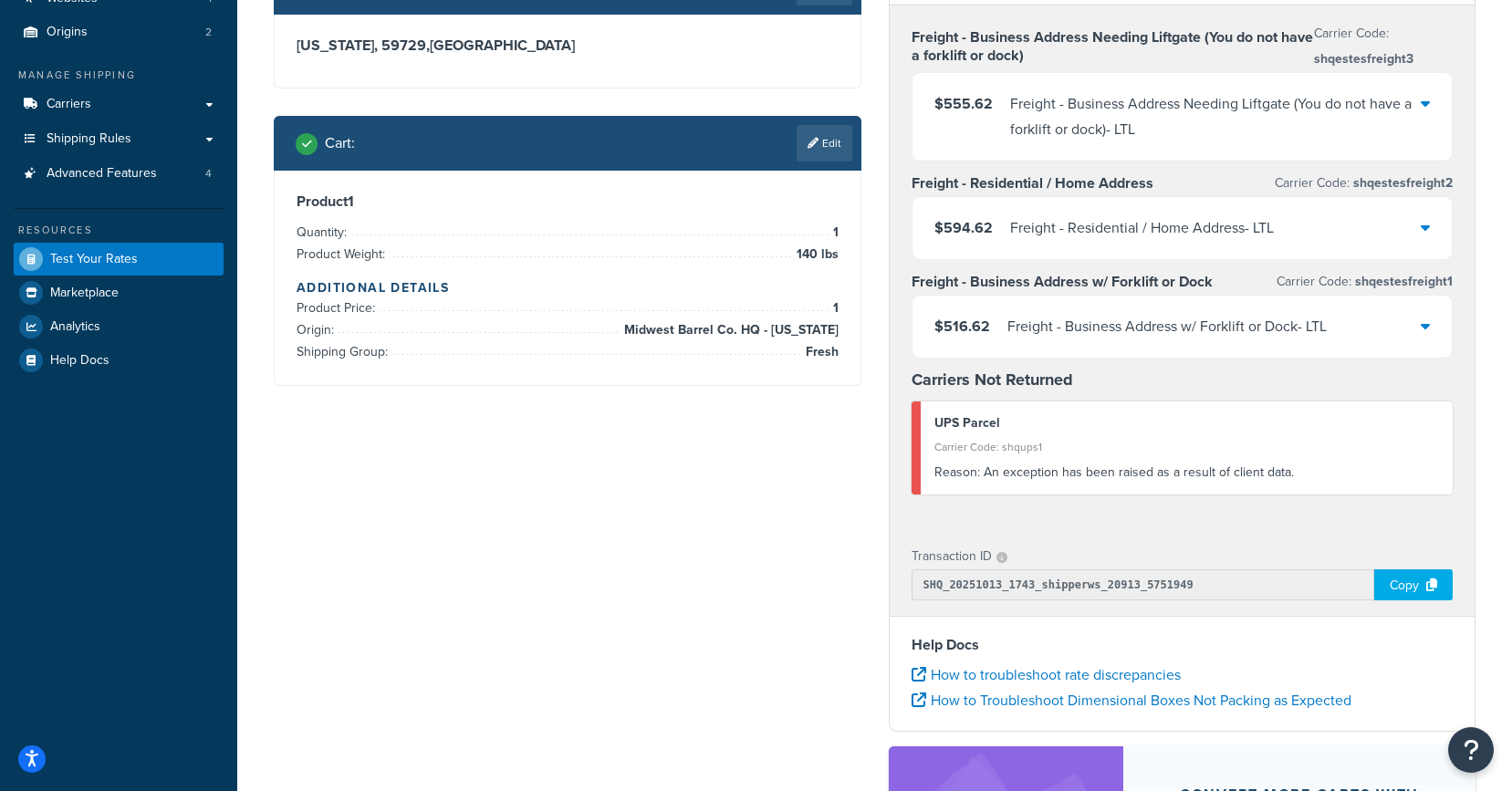
scroll to position [180, 0]
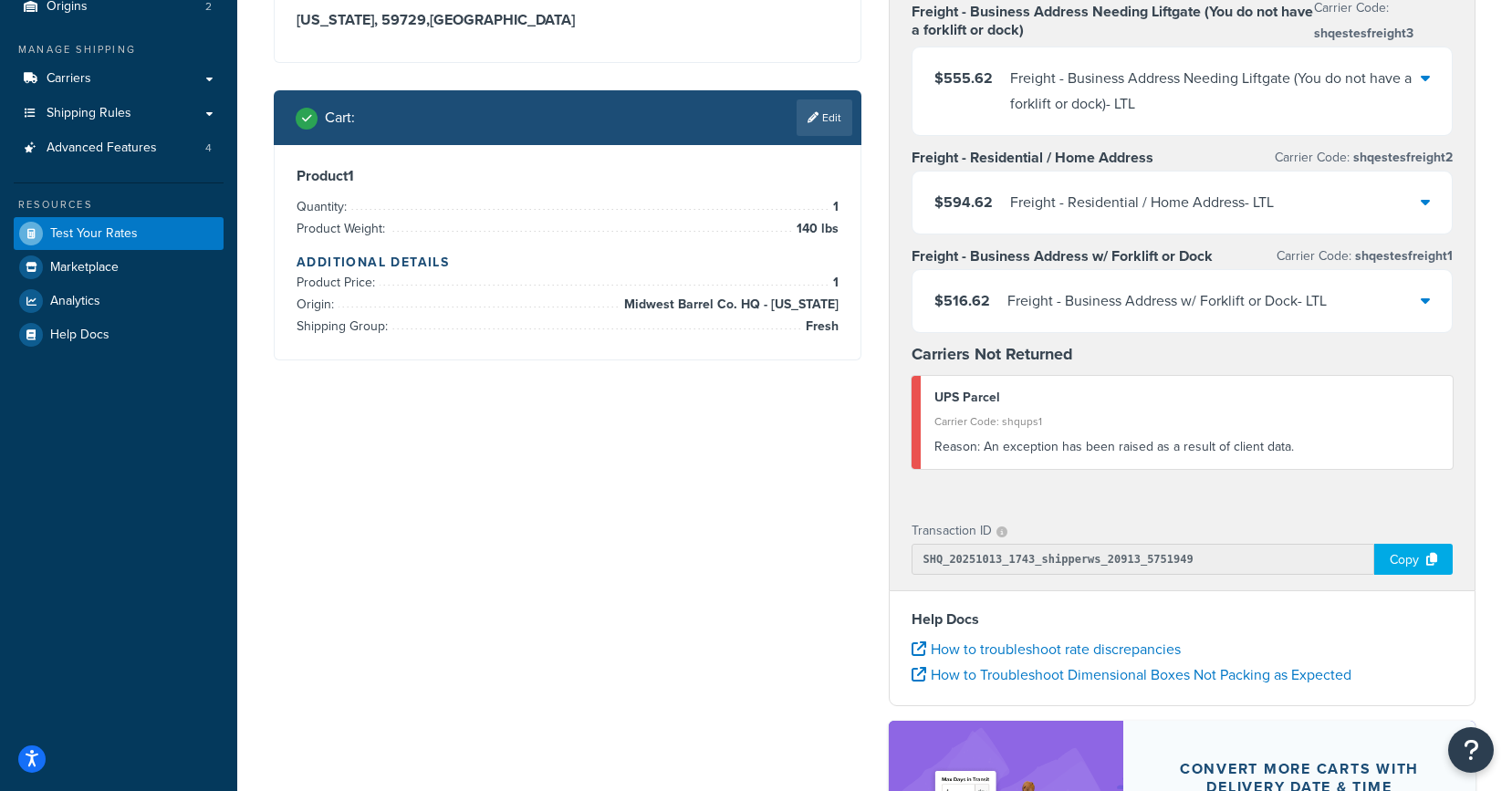
click at [1025, 448] on div "Reason: An exception has been raised as a result of client data." at bounding box center [1186, 447] width 506 height 26
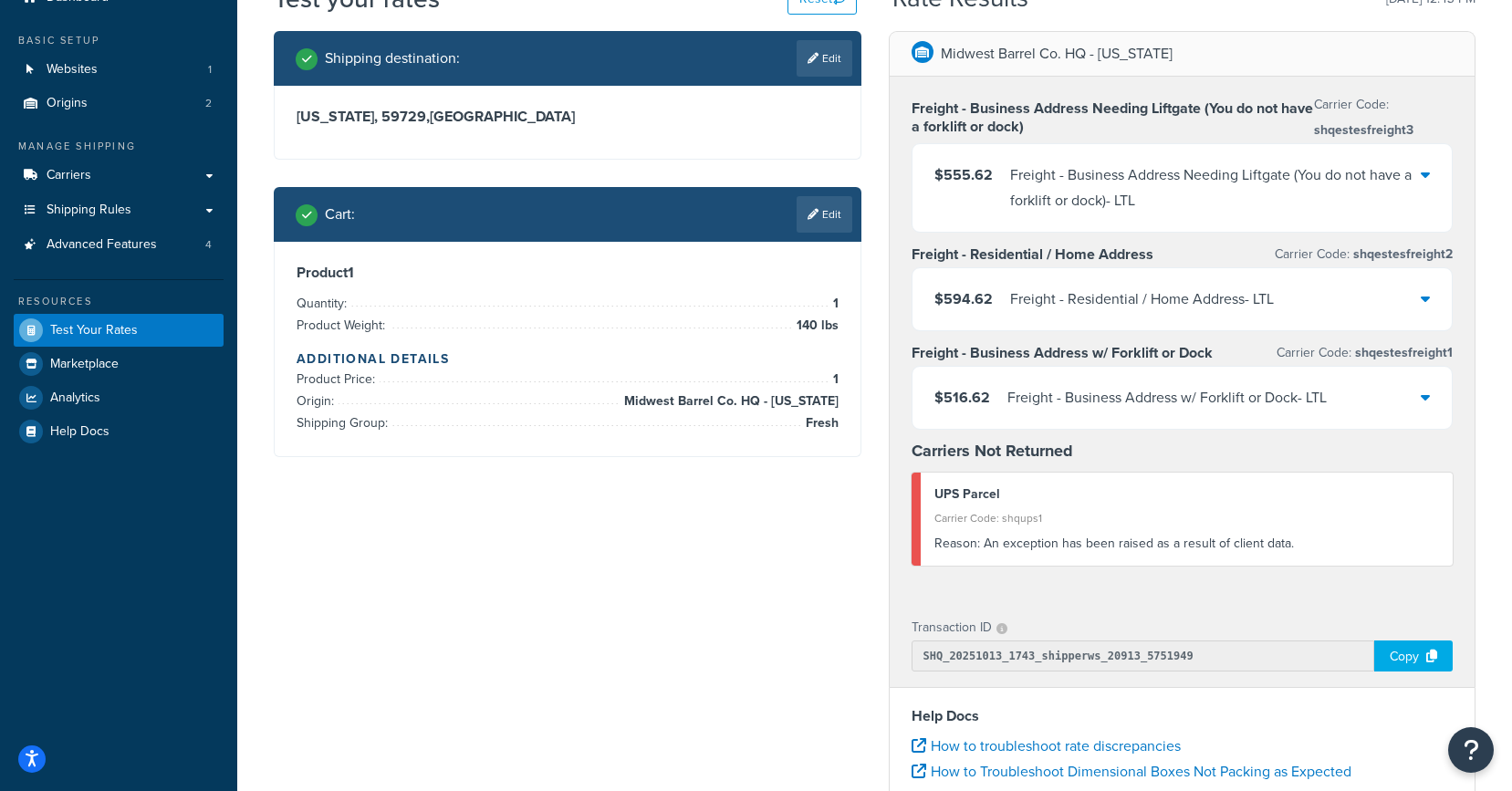
scroll to position [45, 0]
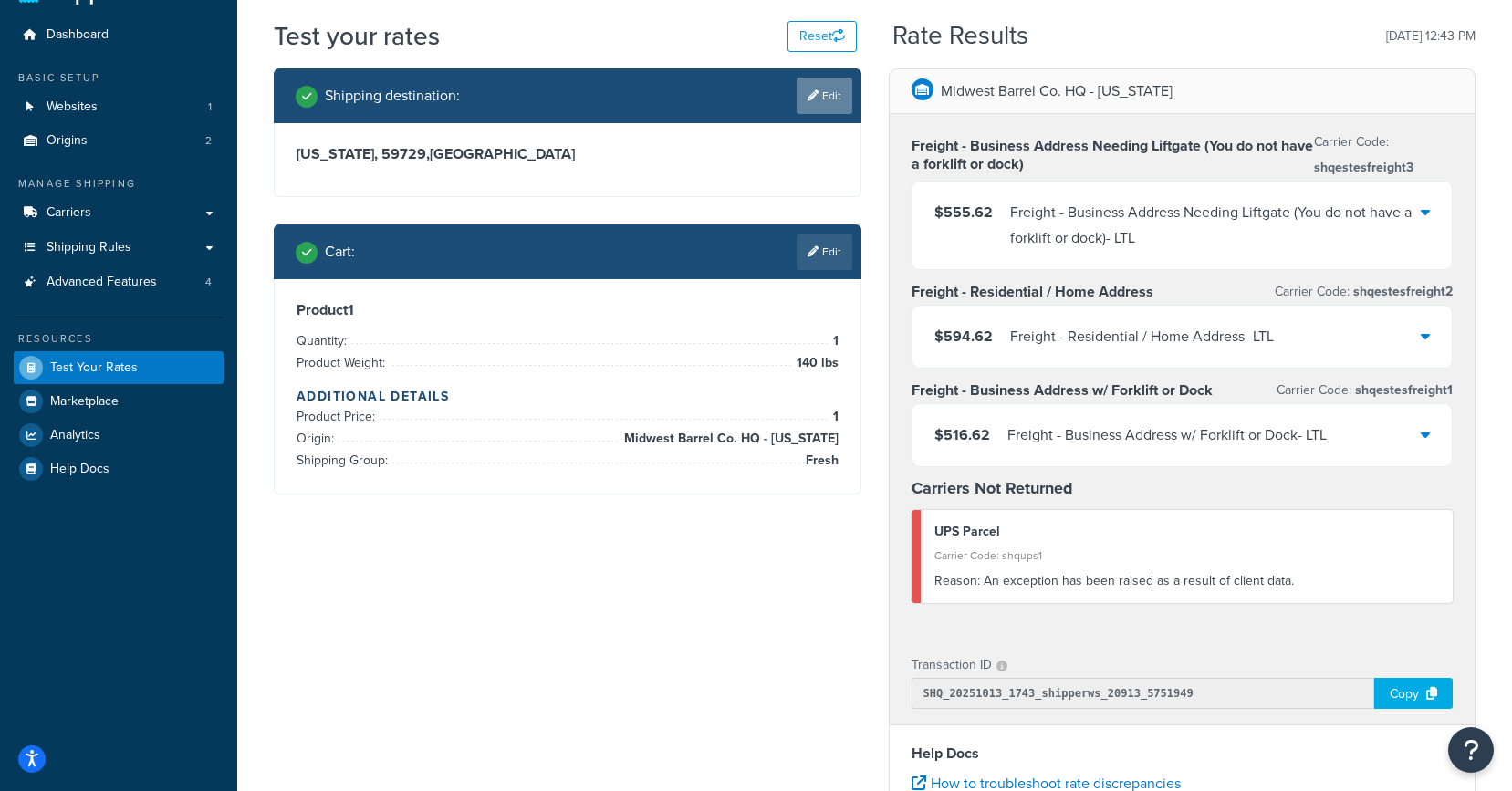
click at [812, 99] on icon at bounding box center [813, 95] width 11 height 11
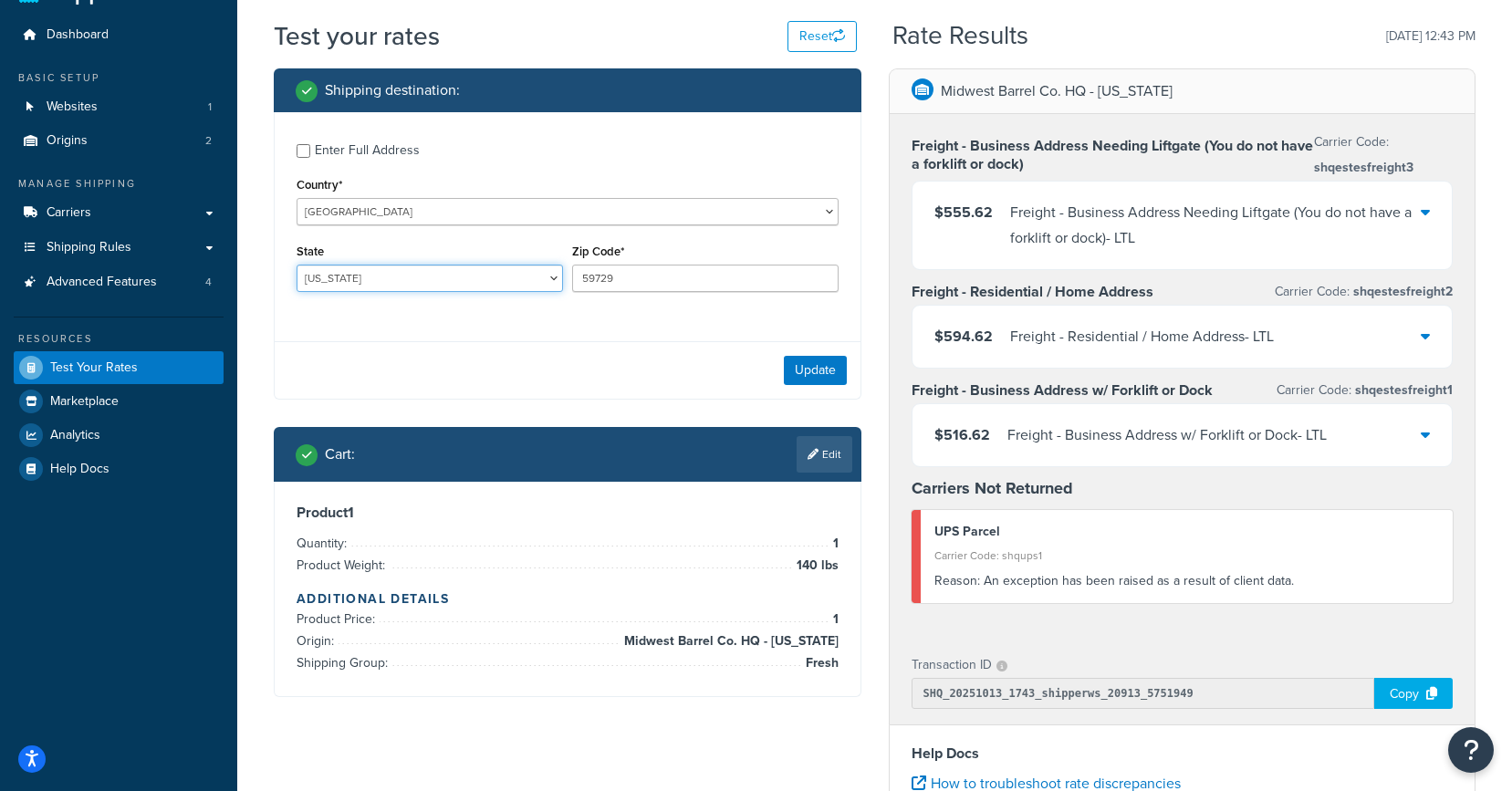
click at [423, 281] on select "[US_STATE] [US_STATE] [US_STATE] [US_STATE] [US_STATE] Armed Forces Americas Ar…" at bounding box center [430, 278] width 267 height 27
select select "MT"
click at [297, 266] on select "[US_STATE] [US_STATE] [US_STATE] [US_STATE] [US_STATE] Armed Forces Americas Ar…" at bounding box center [430, 278] width 267 height 27
click at [532, 169] on div "Enter Full Address Country* [GEOGRAPHIC_DATA] [GEOGRAPHIC_DATA] [GEOGRAPHIC_DAT…" at bounding box center [567, 221] width 586 height 216
click at [821, 381] on button "Update" at bounding box center [815, 371] width 63 height 29
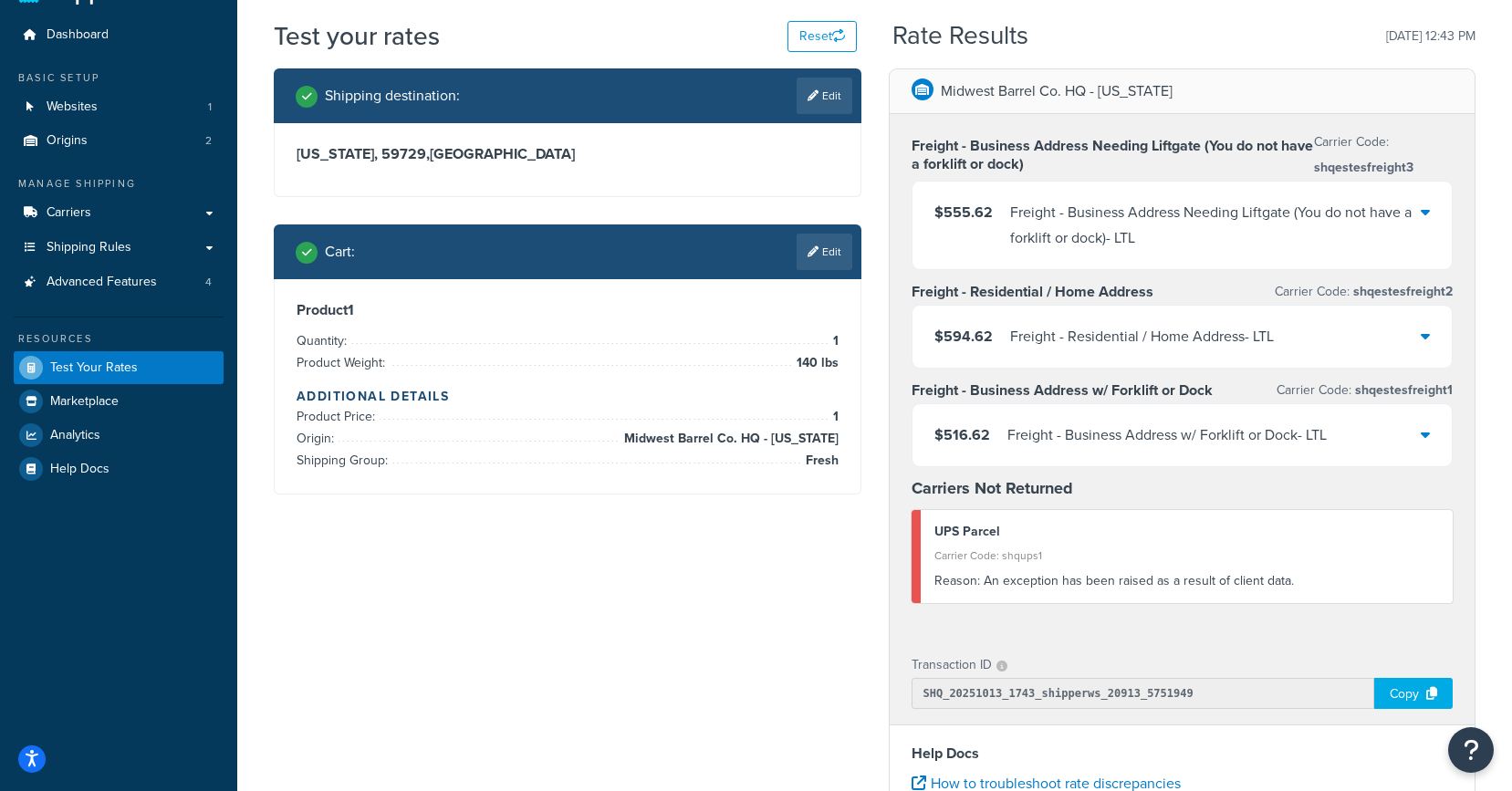
scroll to position [0, 0]
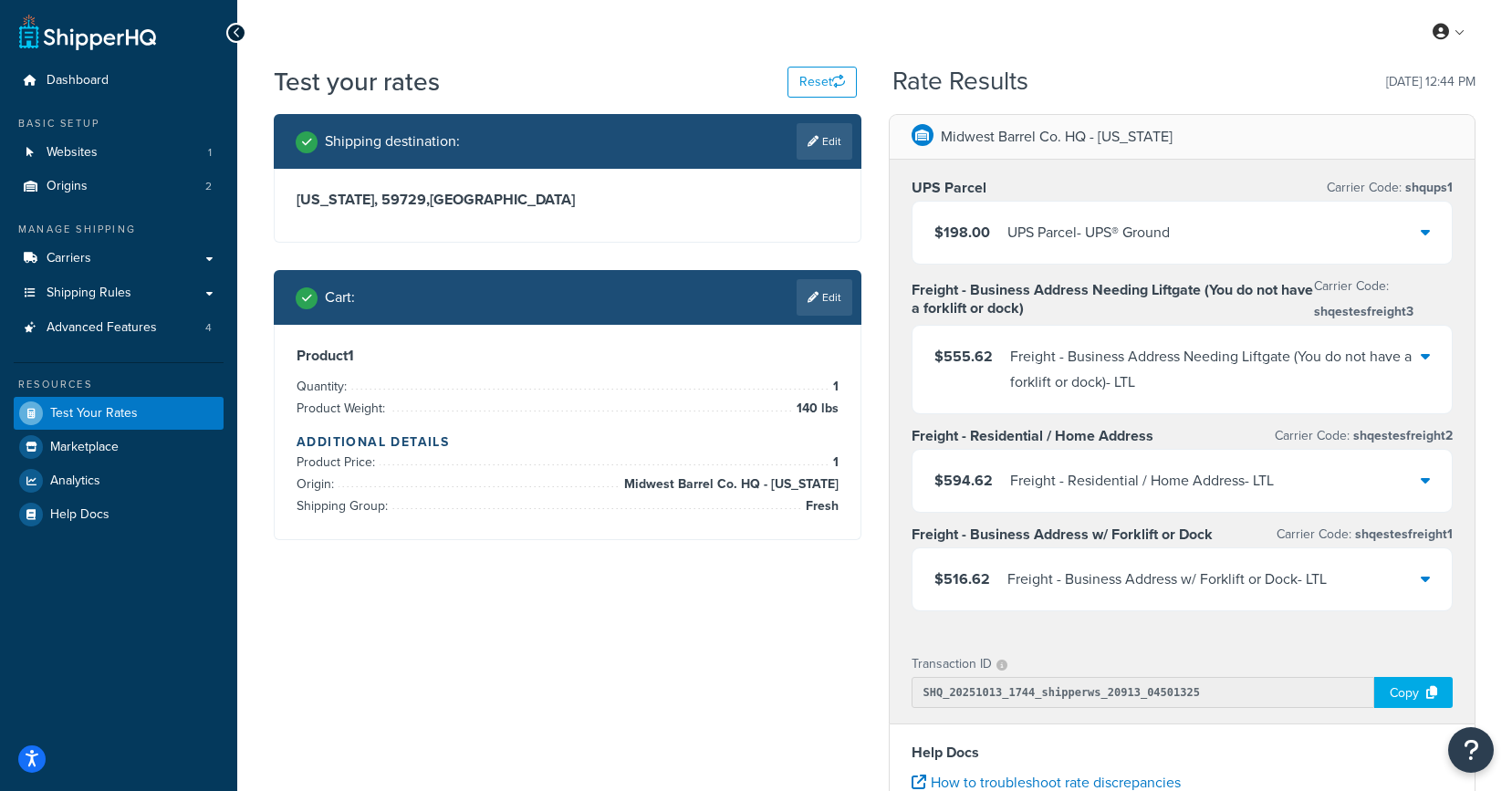
click at [1423, 243] on div at bounding box center [1424, 232] width 9 height 26
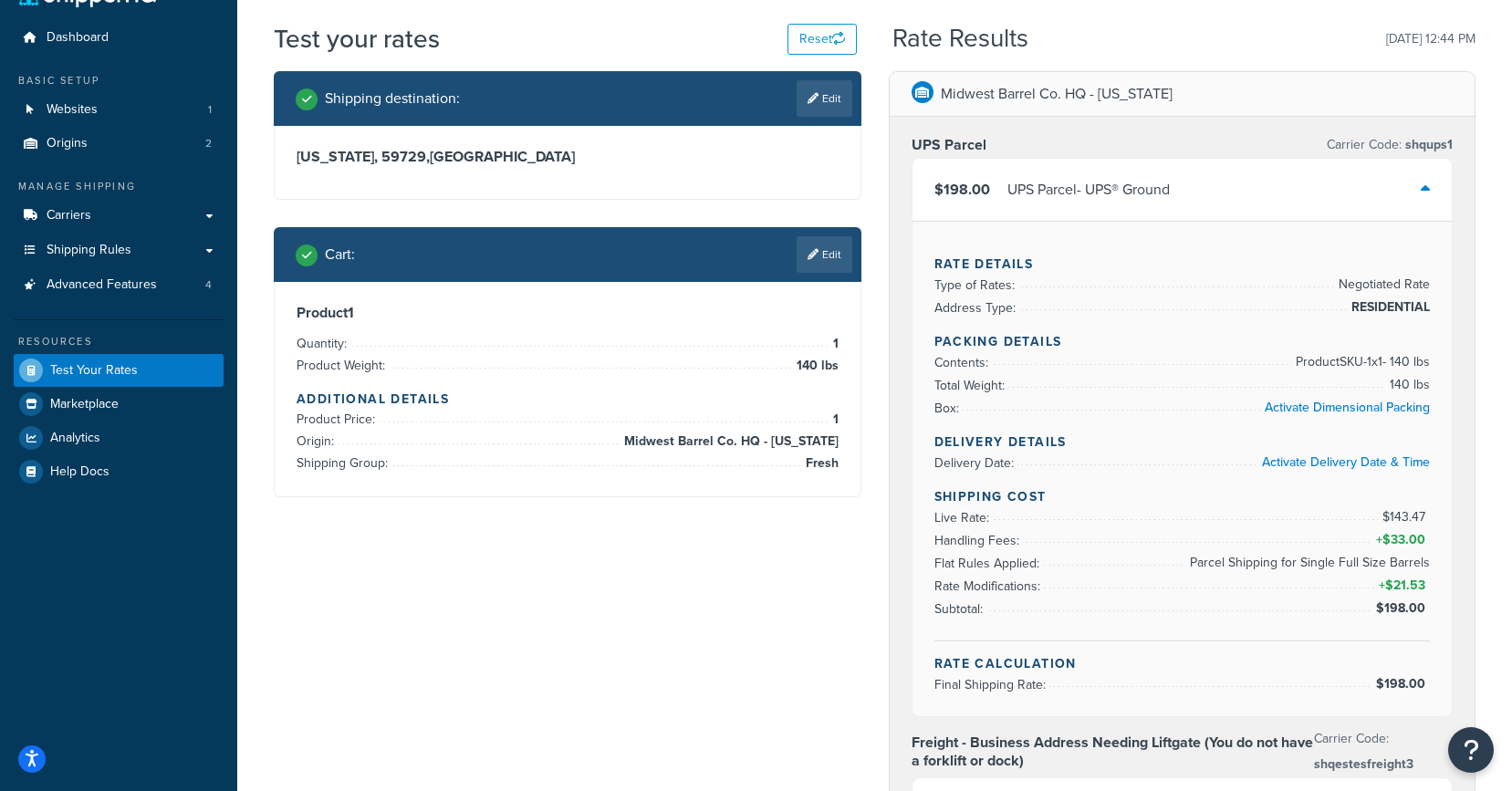
scroll to position [45, 0]
